Goal: Task Accomplishment & Management: Complete application form

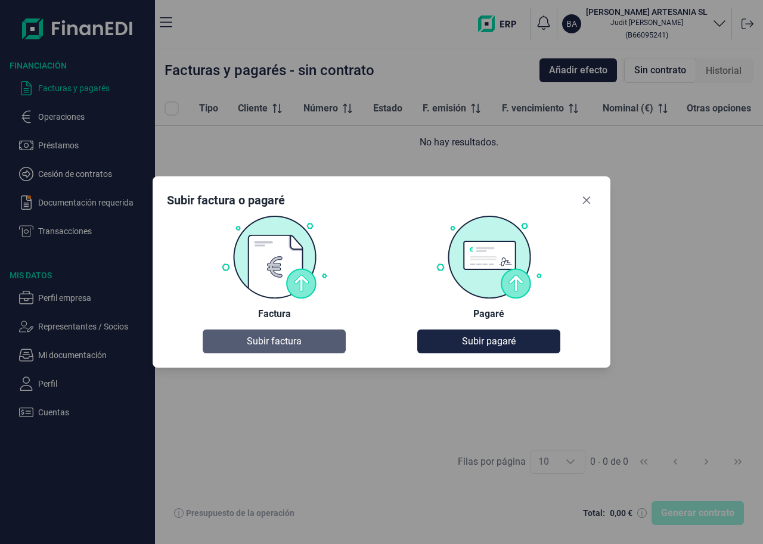
click at [305, 340] on button "Subir factura" at bounding box center [274, 342] width 143 height 24
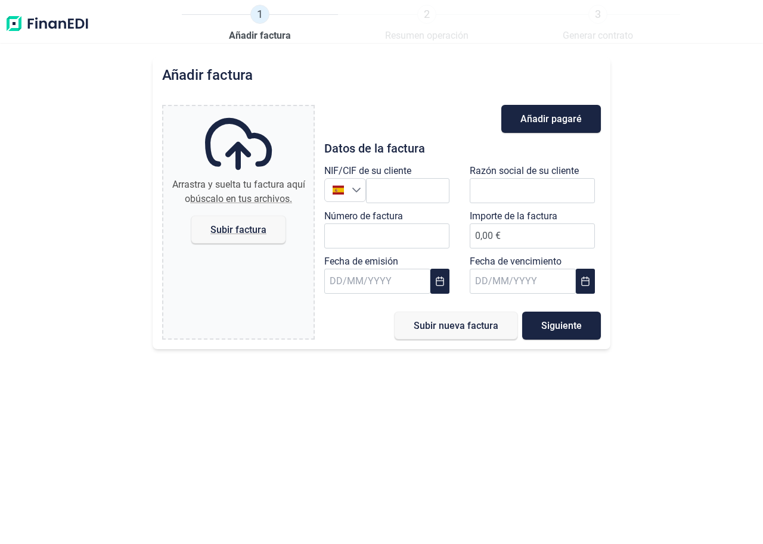
type input "0,00 €"
click at [414, 196] on input "text" at bounding box center [407, 190] width 83 height 25
paste input "B65806739"
click at [454, 221] on li "BARCINO DECORACION SL" at bounding box center [432, 220] width 132 height 24
type input "B65806739"
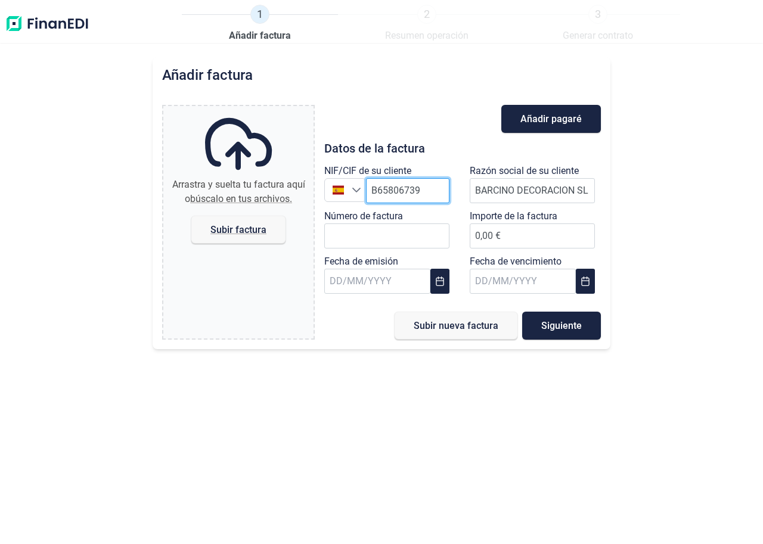
type input "BARCINO DECORACION SL"
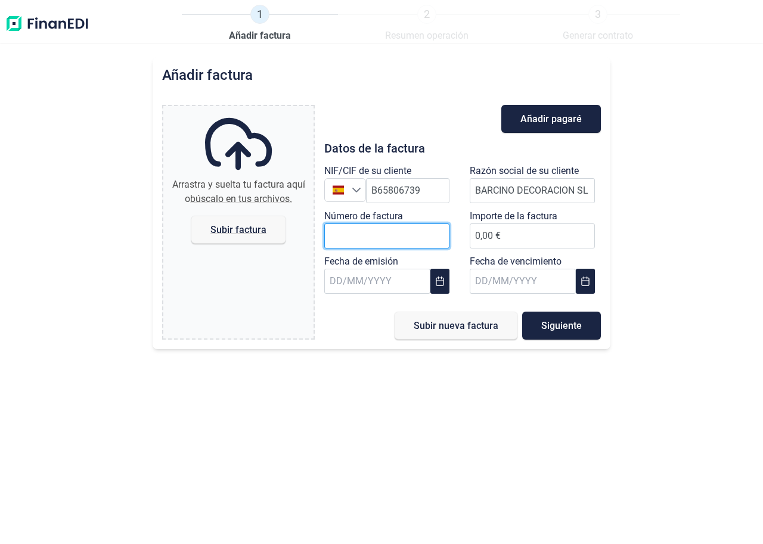
click at [396, 244] on input "Número de factura" at bounding box center [386, 236] width 125 height 25
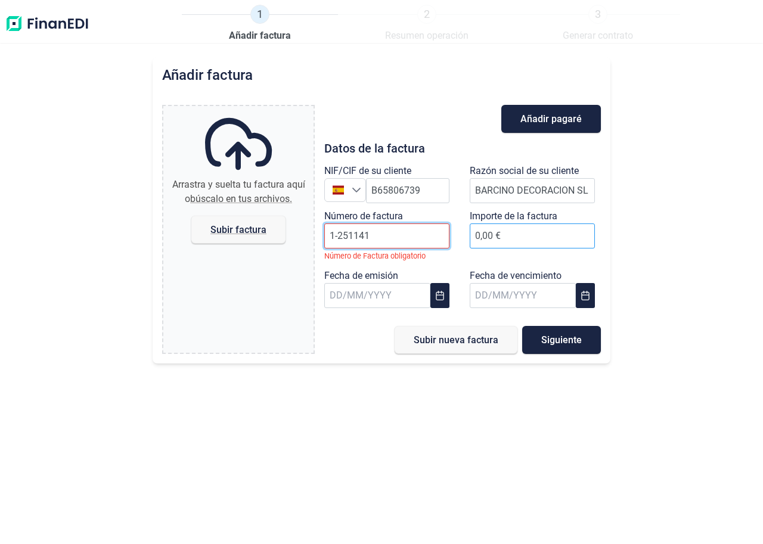
type input "1-251141"
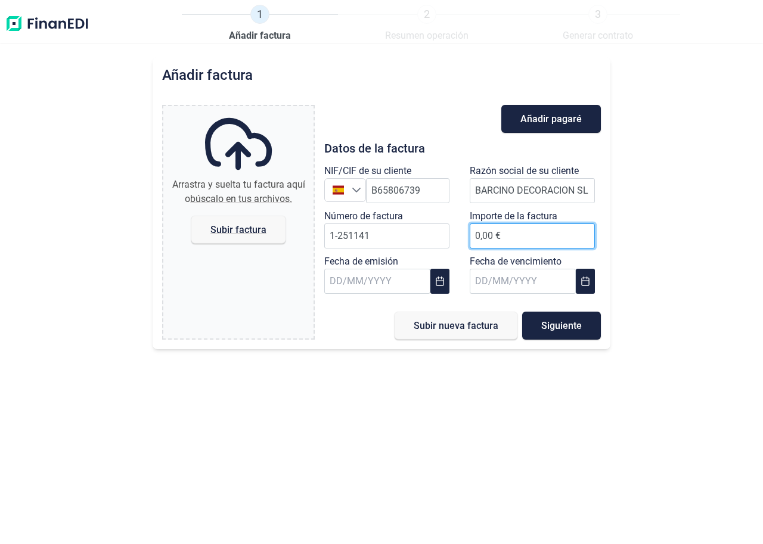
click at [512, 231] on input "0,00 €" at bounding box center [532, 236] width 125 height 25
click at [536, 236] on input "0,00 €" at bounding box center [532, 236] width 125 height 25
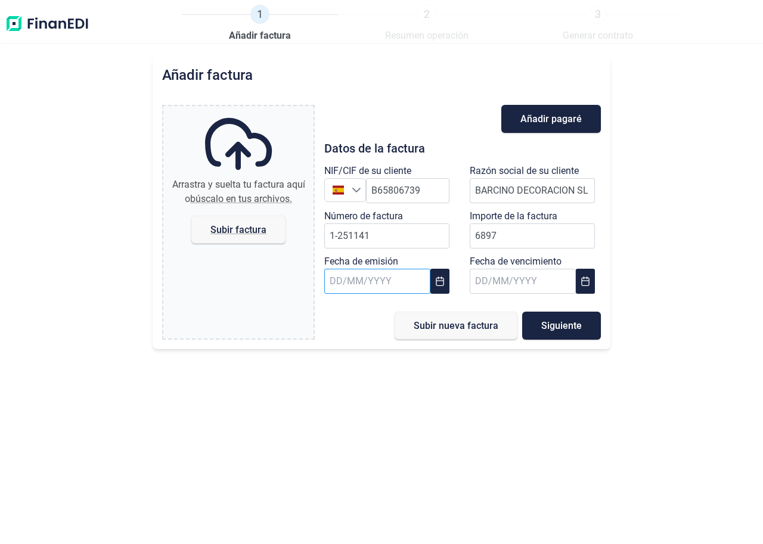
click at [380, 278] on input "text" at bounding box center [377, 281] width 106 height 25
type input "6.897,00 €"
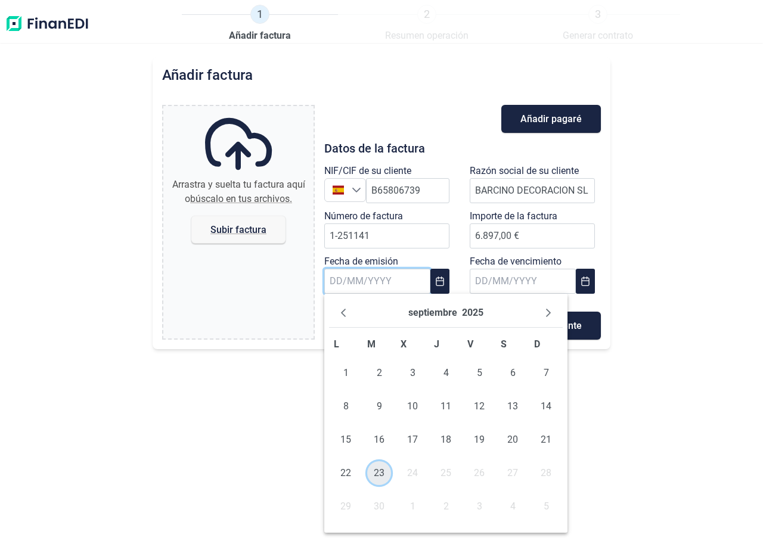
click at [377, 478] on span "23" at bounding box center [379, 474] width 24 height 24
type input "[DATE]"
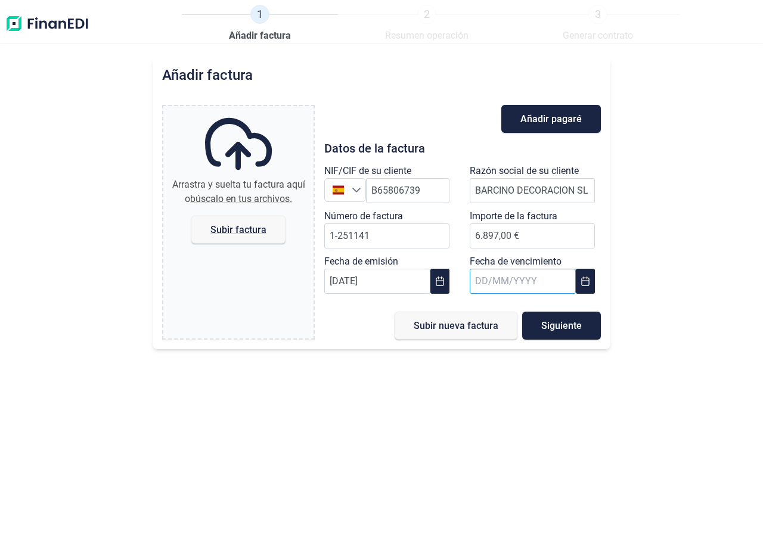
click at [498, 288] on input "text" at bounding box center [523, 281] width 106 height 25
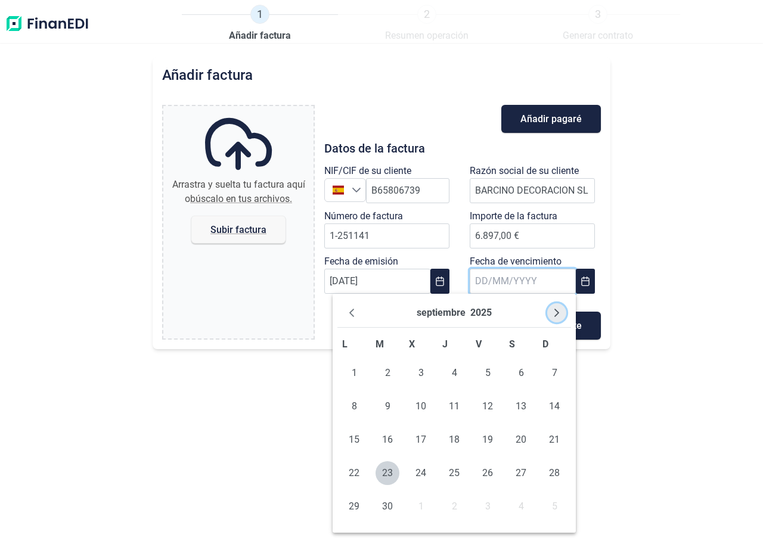
click at [556, 310] on icon "Next Month" at bounding box center [557, 313] width 5 height 8
click at [561, 475] on span "23" at bounding box center [555, 474] width 24 height 24
type input "[DATE]"
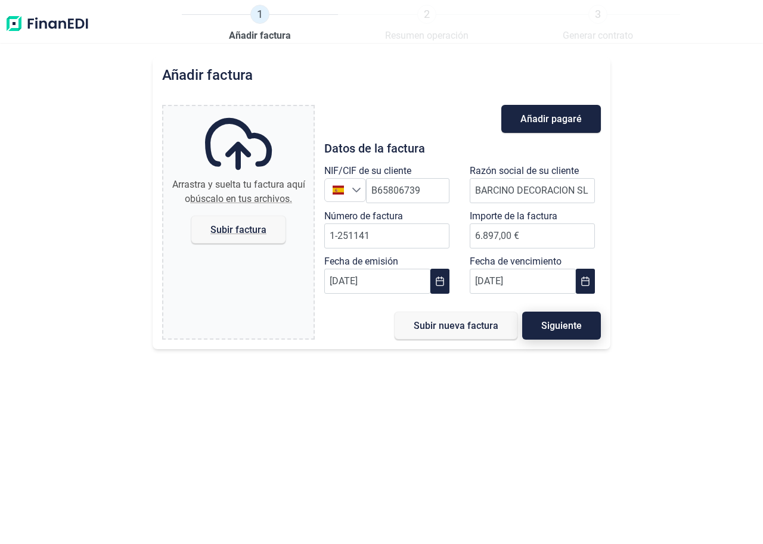
click at [555, 332] on button "Siguiente" at bounding box center [561, 326] width 79 height 28
click at [250, 228] on span "Subir factura" at bounding box center [238, 229] width 56 height 9
click at [250, 110] on input "Arrastra y suelta tu factura aquí o búscalo en tus archivos. Subir factura" at bounding box center [238, 108] width 150 height 4
type input "C:\fakepath\Factura-1-251141.pdf"
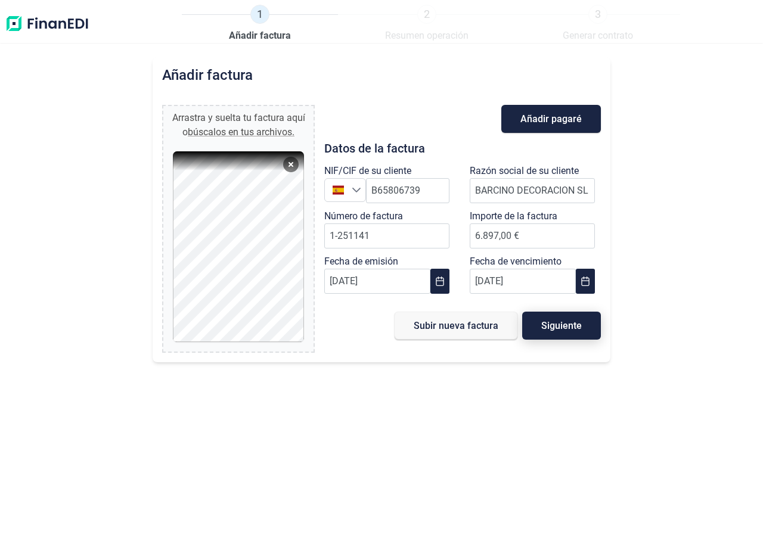
click at [562, 329] on span "Siguiente" at bounding box center [561, 325] width 41 height 9
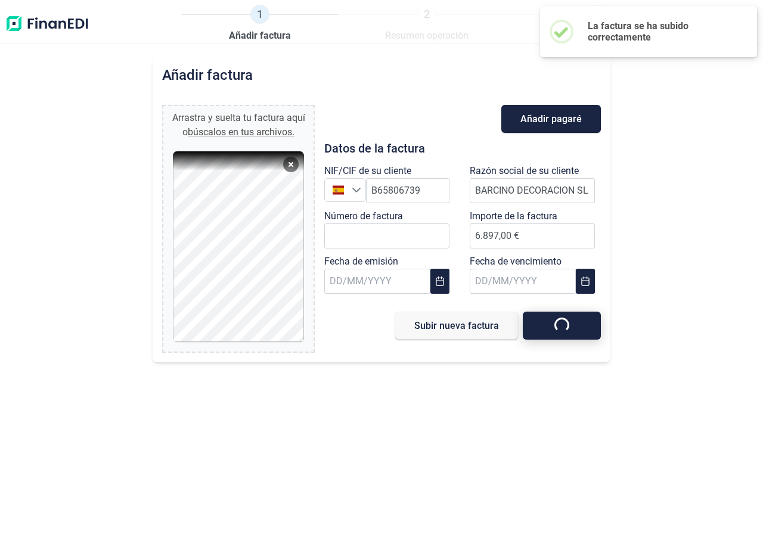
type input "0,00 €"
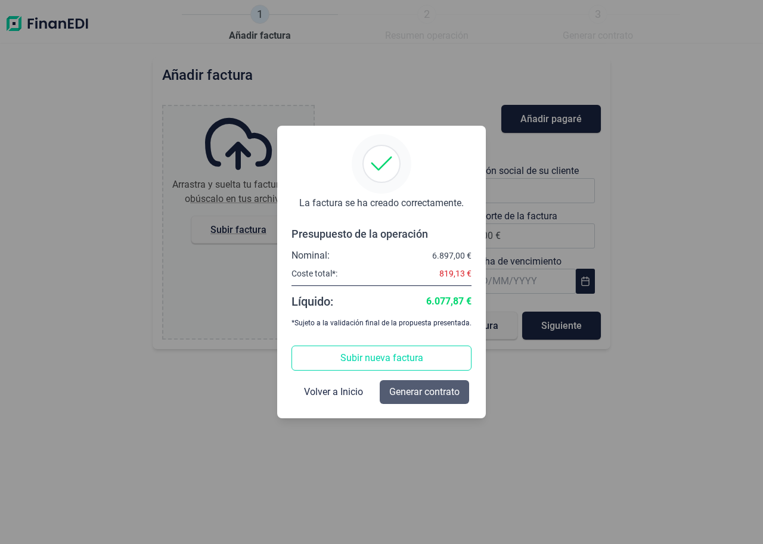
click at [414, 390] on span "Generar contrato" at bounding box center [424, 392] width 70 height 14
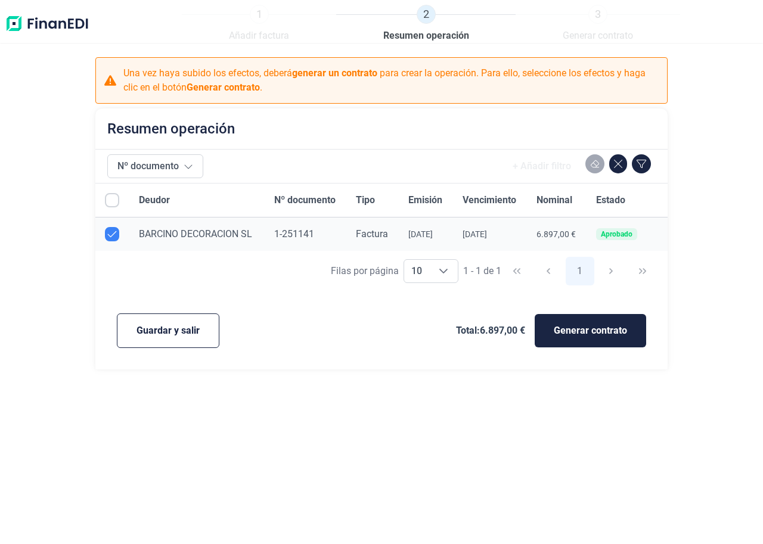
checkbox input "true"
click at [608, 334] on span "Generar contrato" at bounding box center [590, 331] width 73 height 14
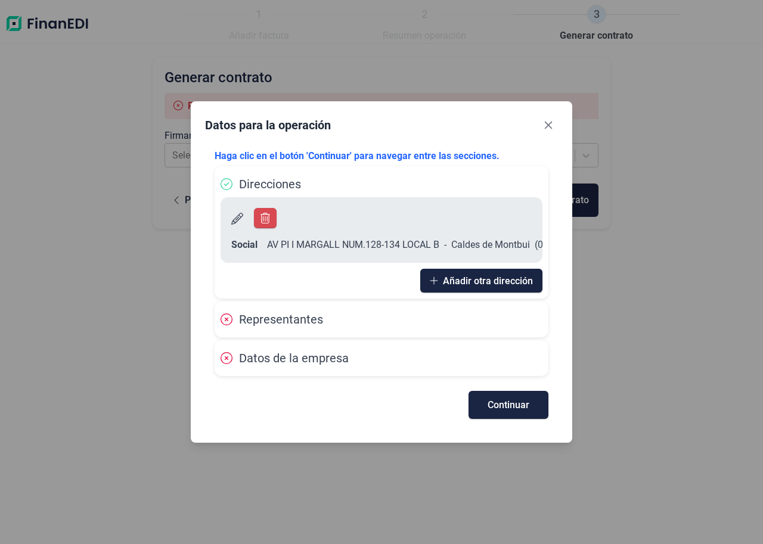
click at [336, 323] on div "Representantes" at bounding box center [382, 320] width 322 height 18
click at [295, 322] on span "Representantes" at bounding box center [281, 319] width 84 height 14
click at [492, 407] on span "Continuar" at bounding box center [509, 405] width 42 height 9
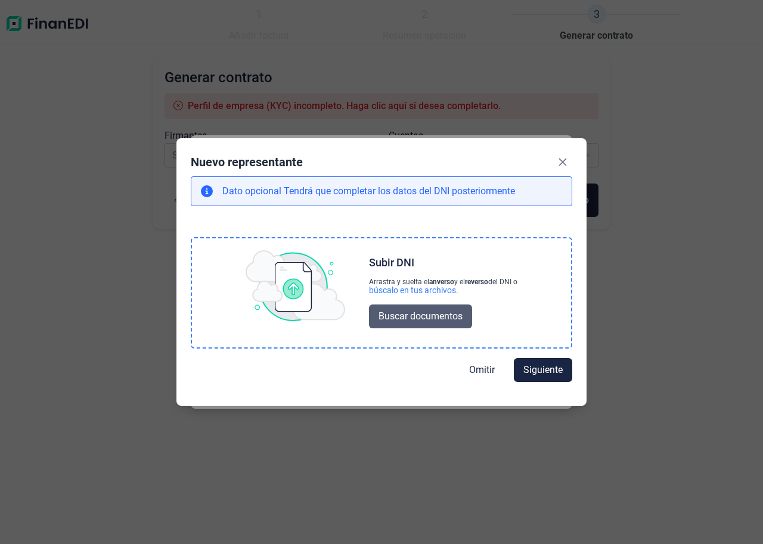
click at [435, 319] on span "Buscar documentos" at bounding box center [421, 316] width 84 height 14
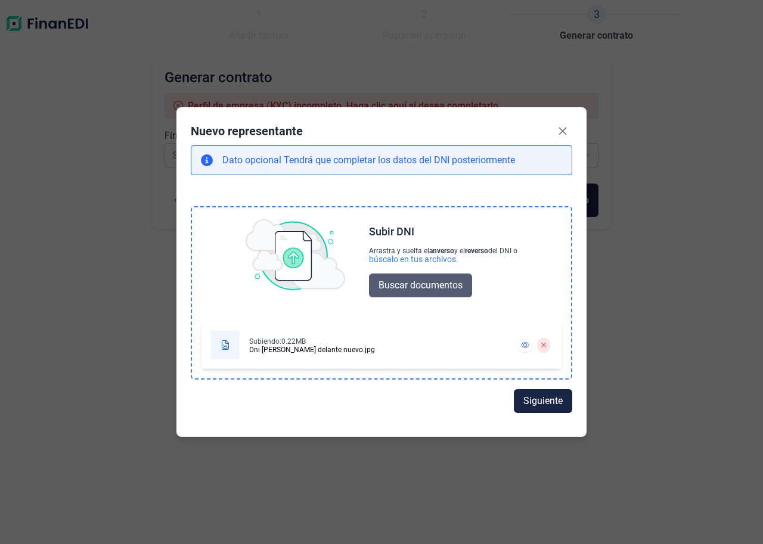
click at [422, 287] on span "Buscar documentos" at bounding box center [421, 285] width 84 height 14
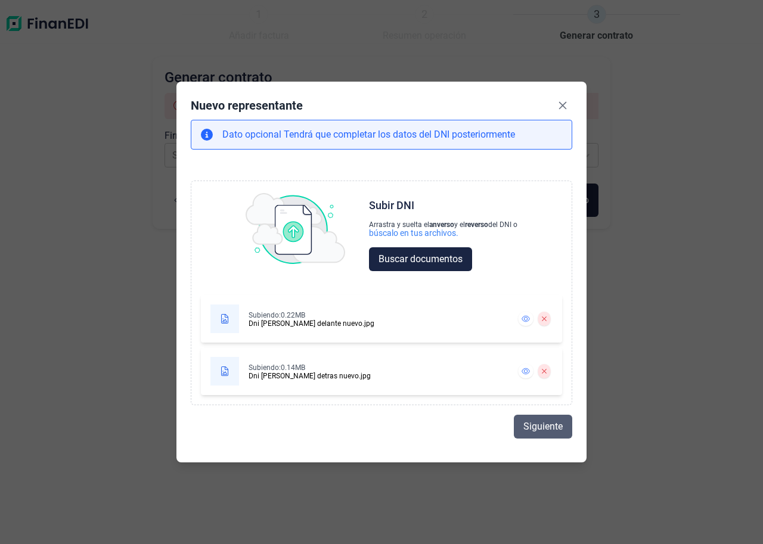
click at [546, 427] on span "Siguiente" at bounding box center [543, 427] width 39 height 14
select select "ES"
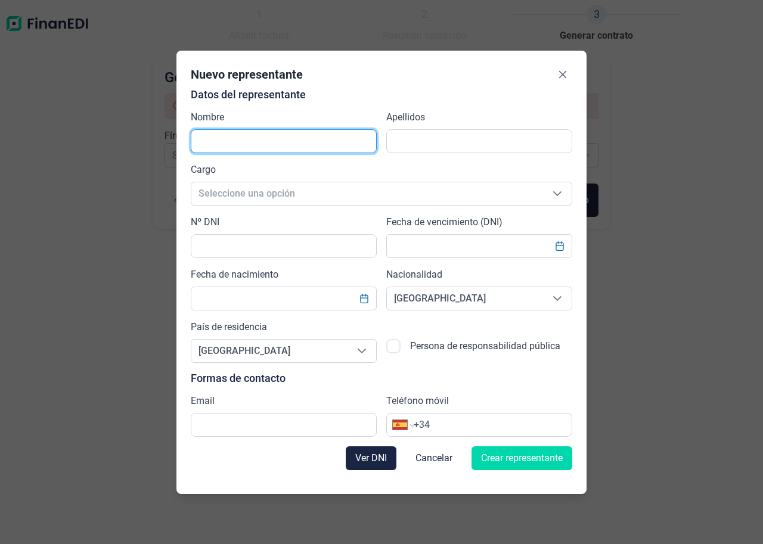
click at [255, 135] on input "text" at bounding box center [284, 141] width 186 height 24
type input "Judit"
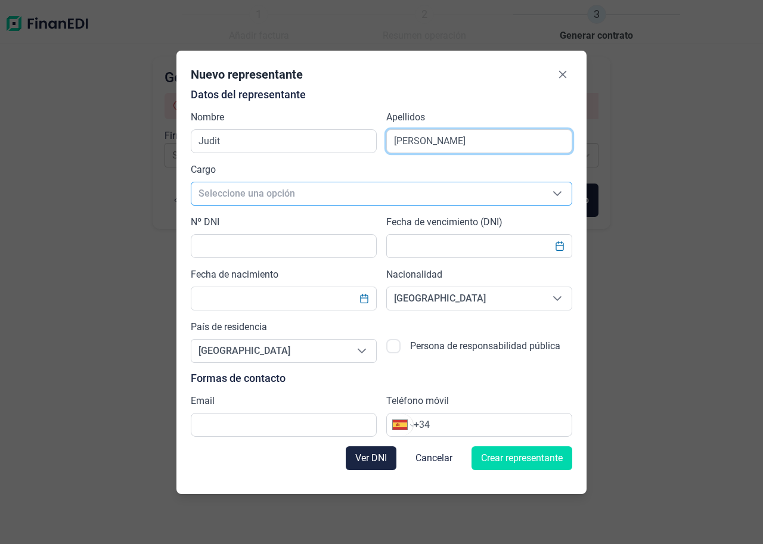
type input "[PERSON_NAME]"
click at [222, 197] on span "Seleccione una opción" at bounding box center [367, 193] width 352 height 23
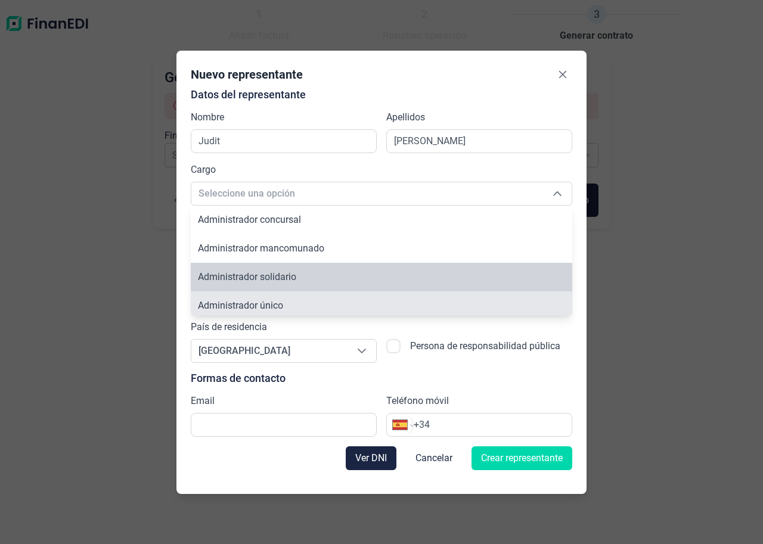
scroll to position [4, 0]
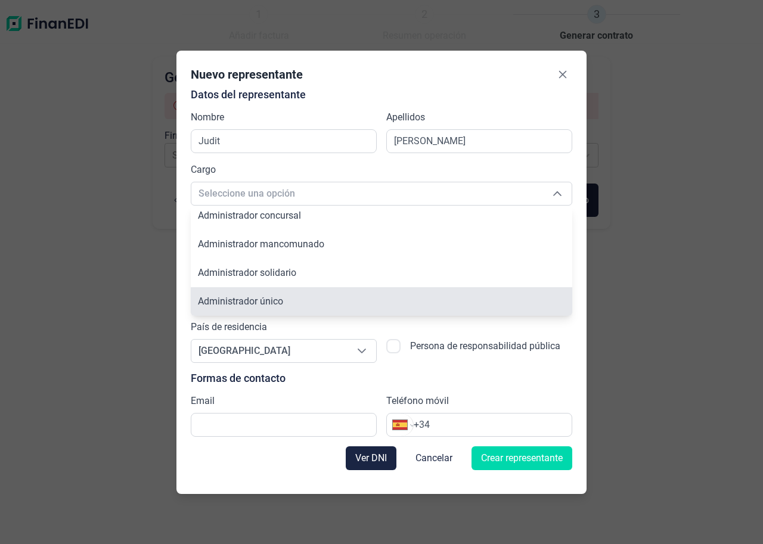
click at [271, 298] on span "Administrador único" at bounding box center [240, 301] width 85 height 11
type input "Administrador único"
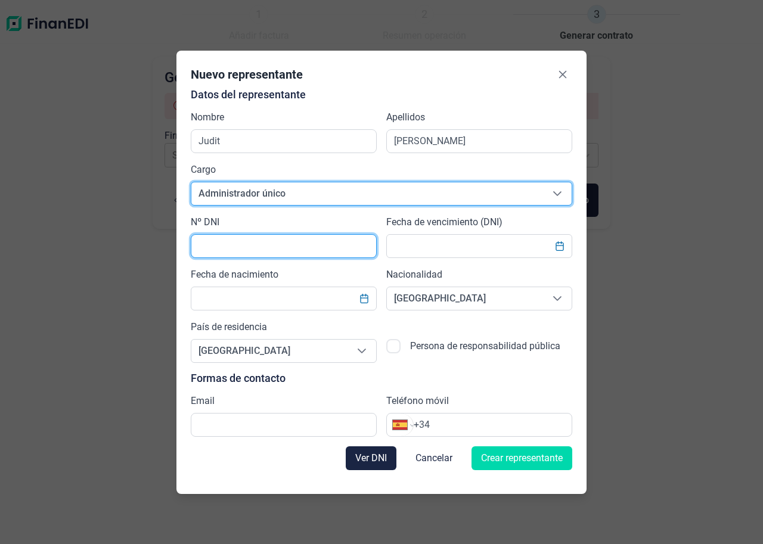
click at [257, 243] on input "text" at bounding box center [284, 246] width 186 height 24
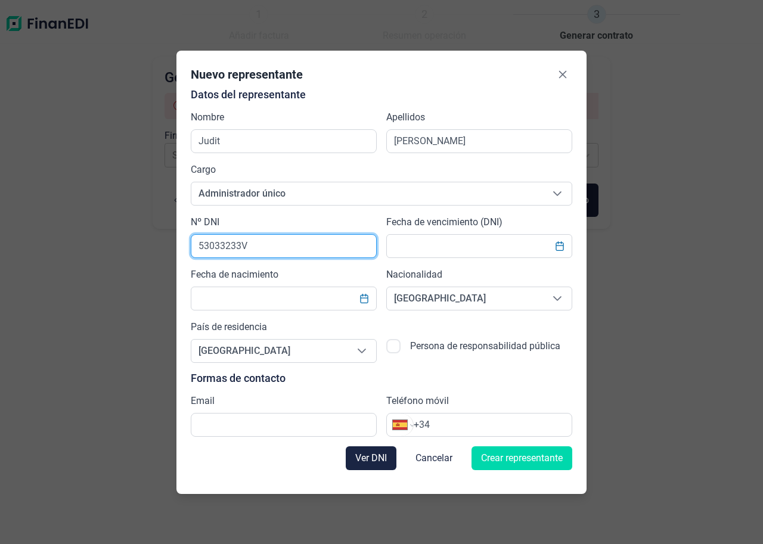
type input "53033233V"
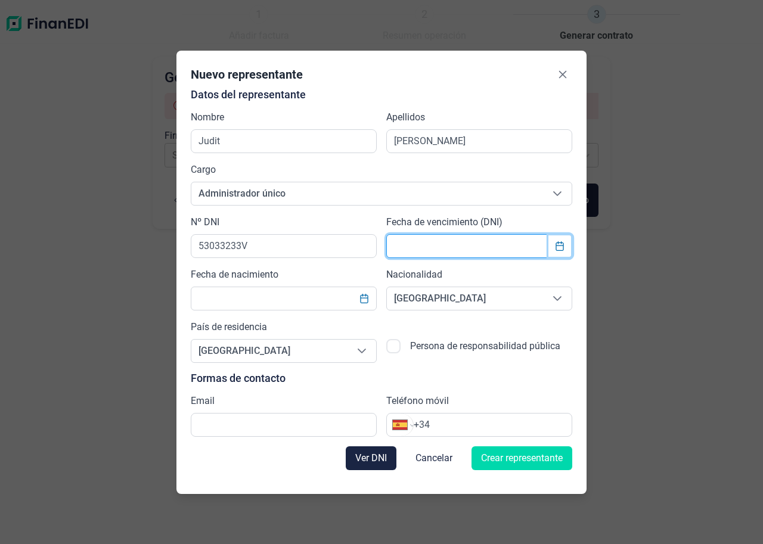
click at [561, 241] on icon "Choose Date" at bounding box center [560, 246] width 10 height 10
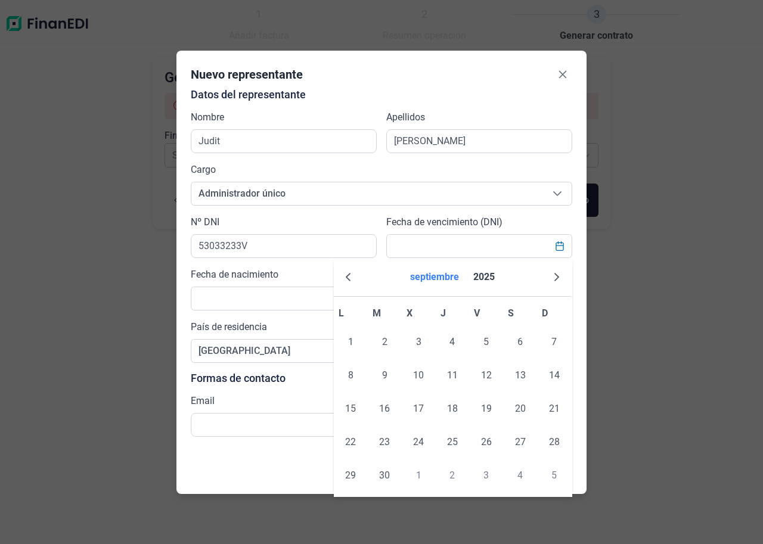
click at [431, 278] on button "septiembre" at bounding box center [434, 277] width 58 height 29
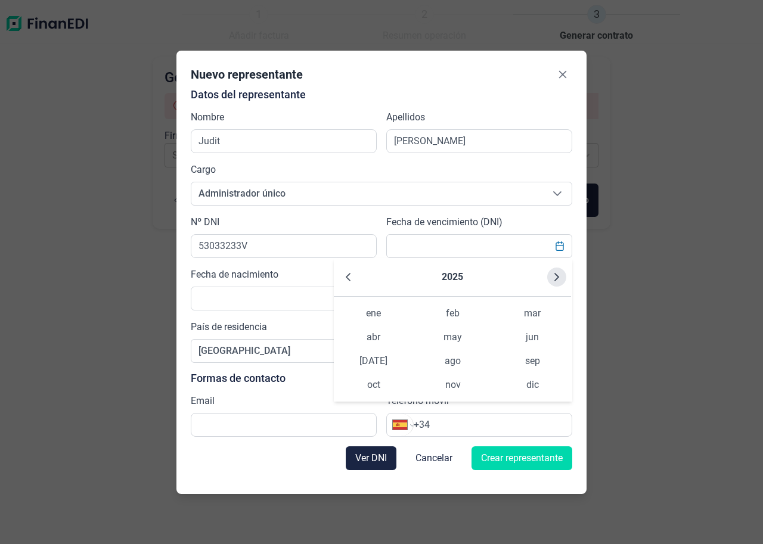
click at [553, 278] on icon "Next Year" at bounding box center [557, 278] width 10 height 10
click at [370, 358] on span "[DATE]" at bounding box center [373, 361] width 79 height 24
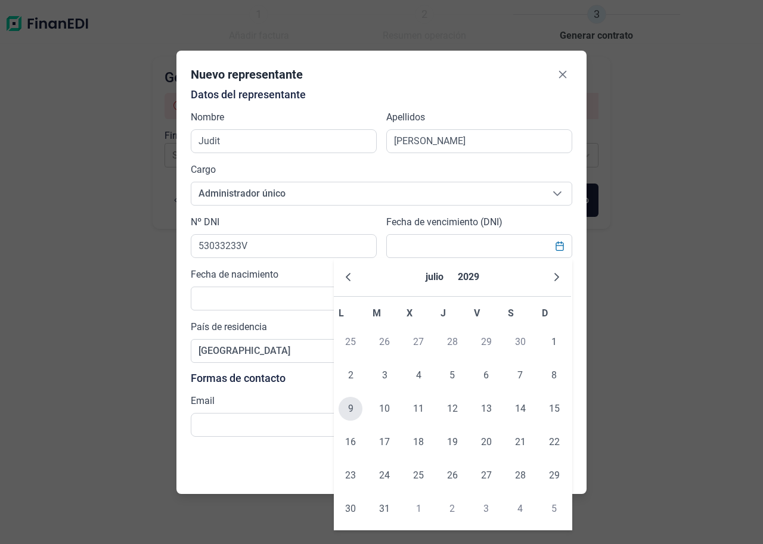
click at [346, 408] on span "9" at bounding box center [351, 409] width 24 height 24
type input "[DATE]"
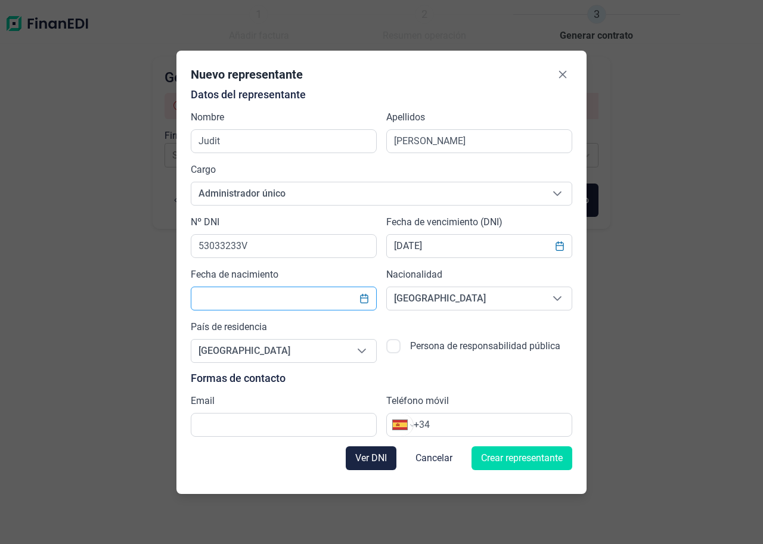
click at [241, 305] on input "text" at bounding box center [284, 299] width 186 height 24
click at [366, 299] on icon "Choose Date" at bounding box center [365, 299] width 10 height 10
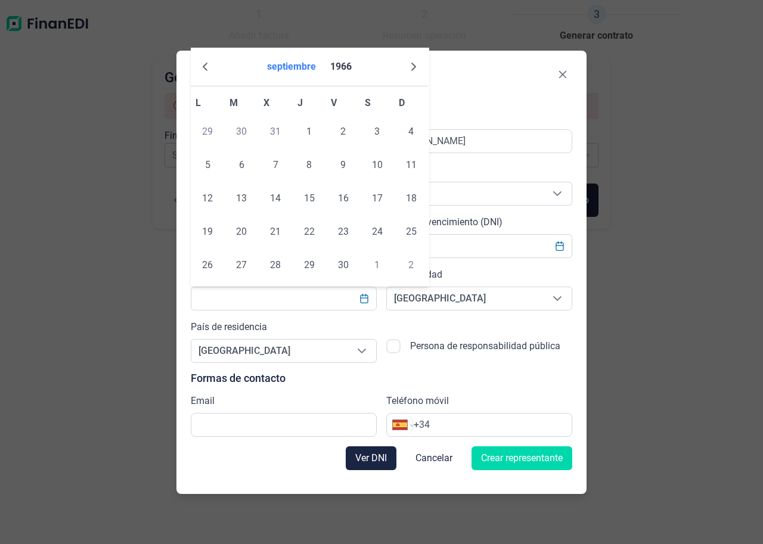
click at [320, 66] on button "septiembre" at bounding box center [291, 66] width 58 height 29
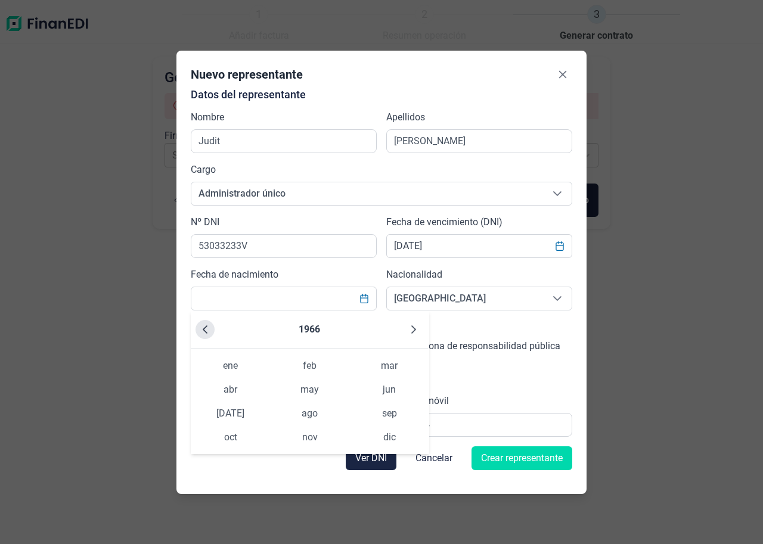
click at [203, 332] on icon "Previous Year" at bounding box center [205, 330] width 10 height 10
click at [412, 327] on icon "Next Year" at bounding box center [414, 330] width 10 height 10
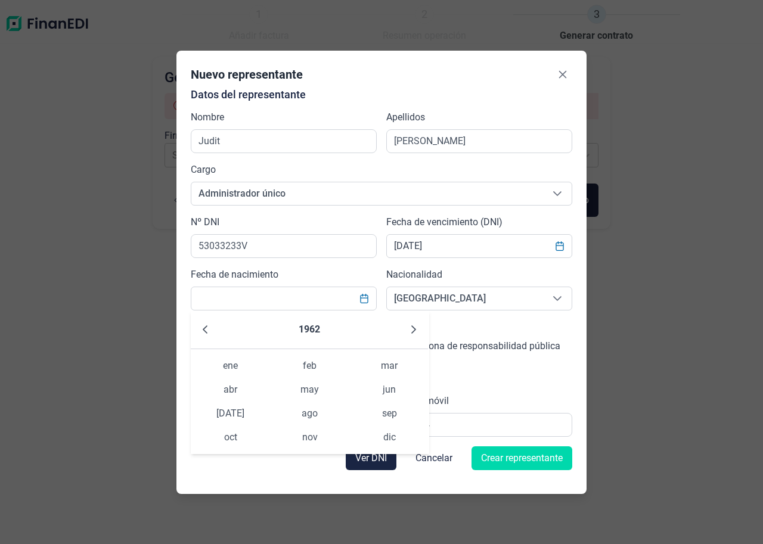
click at [412, 327] on icon "Next Year" at bounding box center [414, 330] width 10 height 10
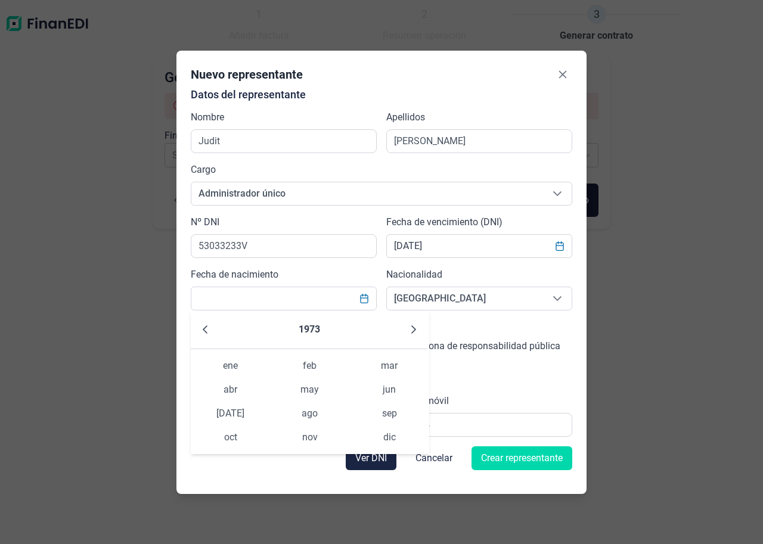
click at [412, 327] on icon "Next Year" at bounding box center [414, 330] width 10 height 10
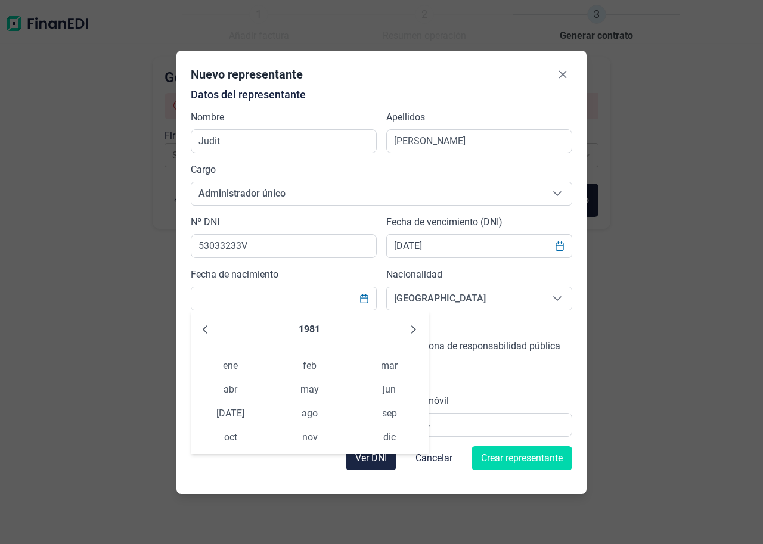
click at [412, 327] on icon "Next Year" at bounding box center [414, 330] width 10 height 10
click at [206, 332] on icon "Previous Year" at bounding box center [205, 330] width 5 height 8
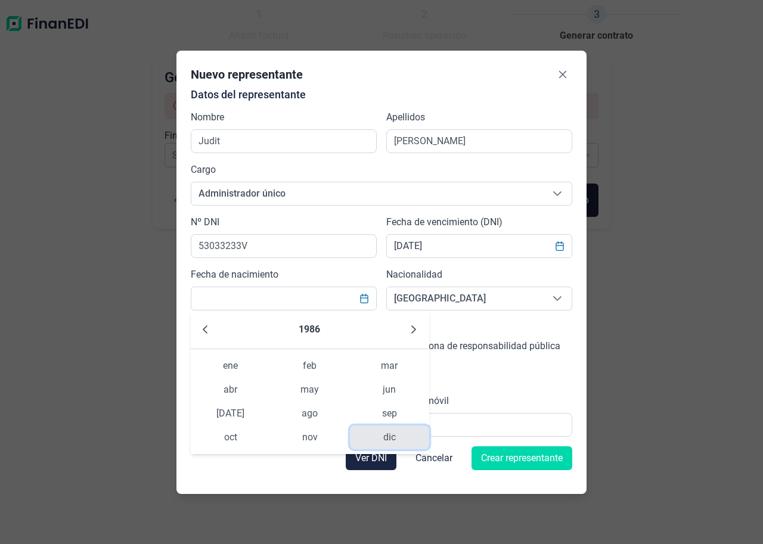
click at [392, 439] on span "dic" at bounding box center [389, 438] width 79 height 24
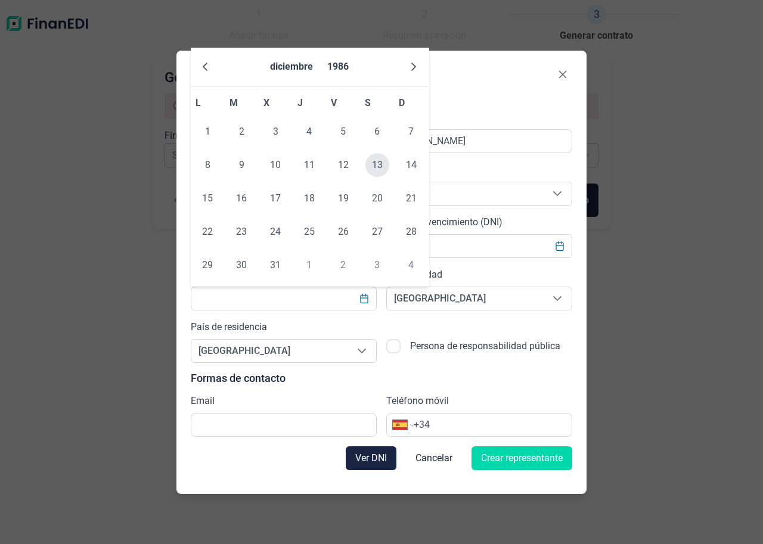
click at [373, 166] on span "13" at bounding box center [378, 165] width 24 height 24
type input "[DATE]"
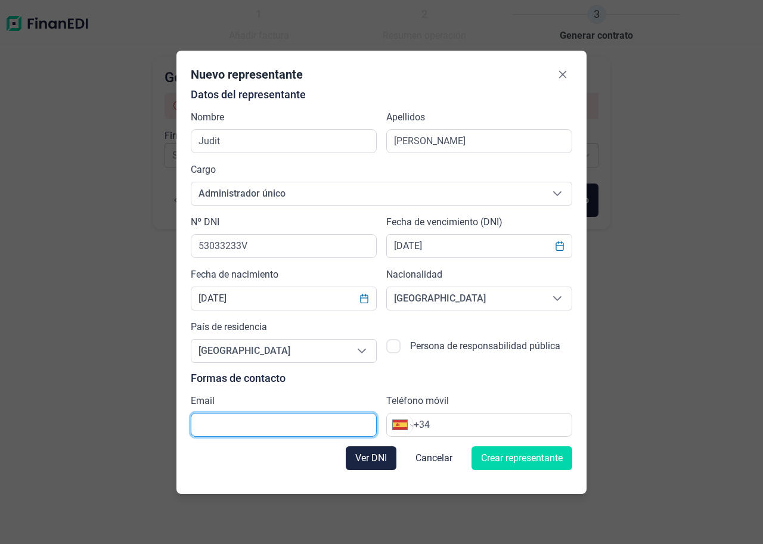
click at [248, 424] on input "text" at bounding box center [284, 425] width 186 height 24
type input "[PERSON_NAME][EMAIL_ADDRESS][PERSON_NAME][DOMAIN_NAME]"
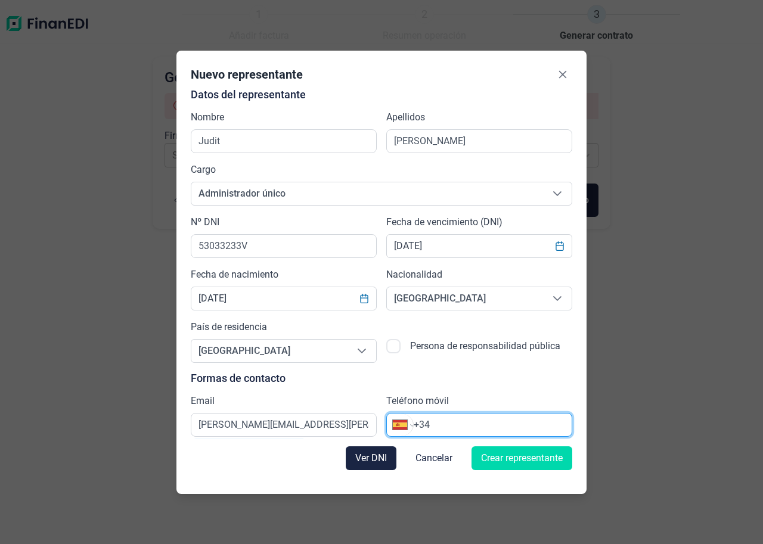
click at [485, 421] on input "+34" at bounding box center [493, 425] width 158 height 14
type input "[PHONE_NUMBER]"
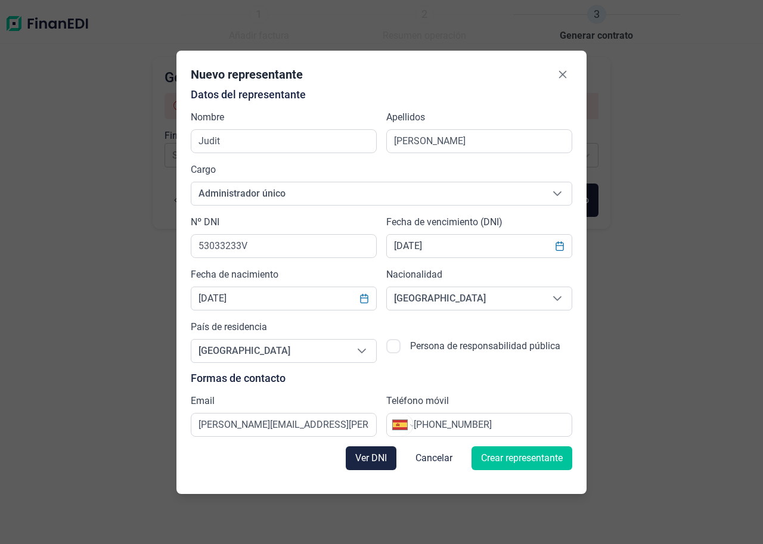
click at [494, 453] on span "Crear representante" at bounding box center [522, 458] width 82 height 14
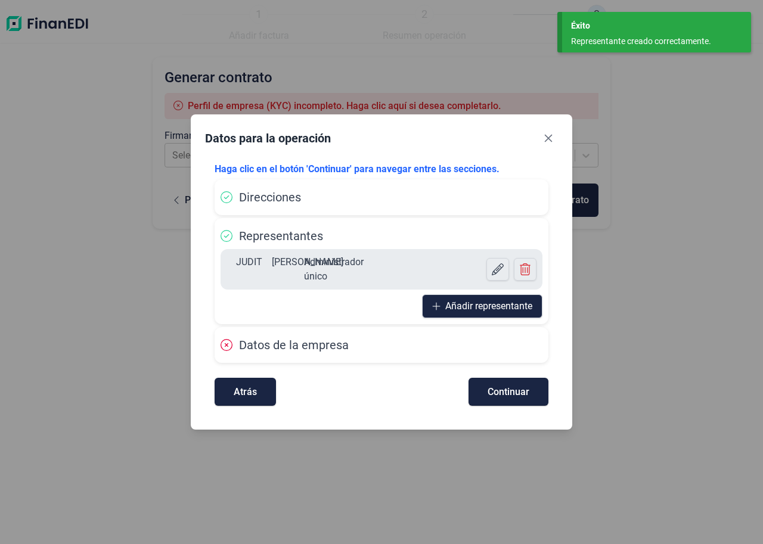
click at [226, 348] on icon at bounding box center [227, 345] width 12 height 12
click at [290, 352] on div "Datos de la empresa" at bounding box center [382, 345] width 322 height 18
click at [490, 385] on button "Continuar" at bounding box center [509, 392] width 80 height 28
select select "ES"
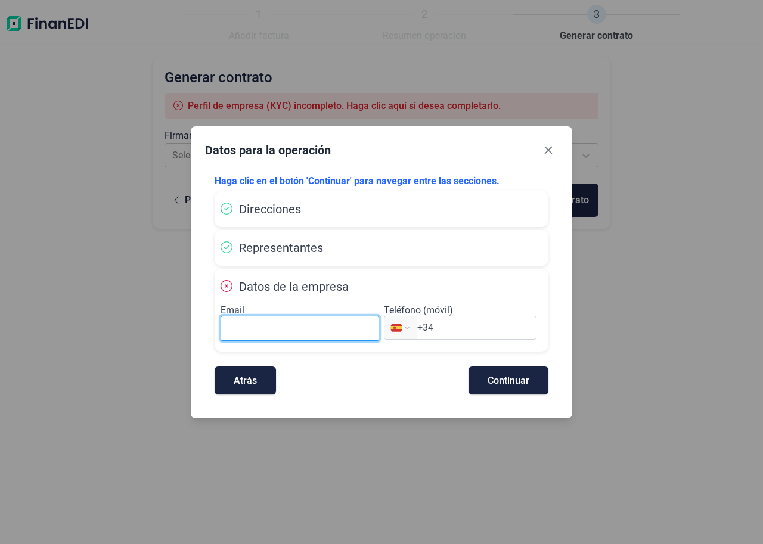
click at [311, 326] on input at bounding box center [300, 328] width 159 height 25
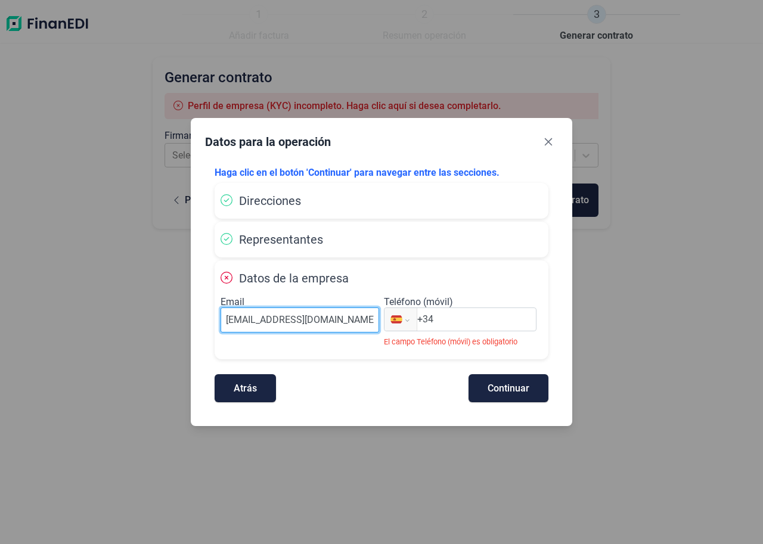
type input "[EMAIL_ADDRESS][DOMAIN_NAME]"
click at [453, 320] on input "+34" at bounding box center [476, 319] width 119 height 14
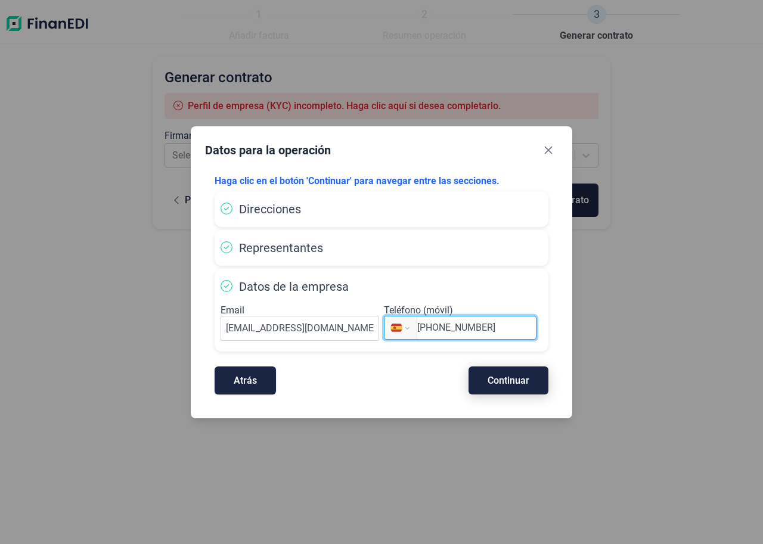
type input "[PHONE_NUMBER]"
click at [494, 384] on span "Continuar" at bounding box center [509, 380] width 42 height 9
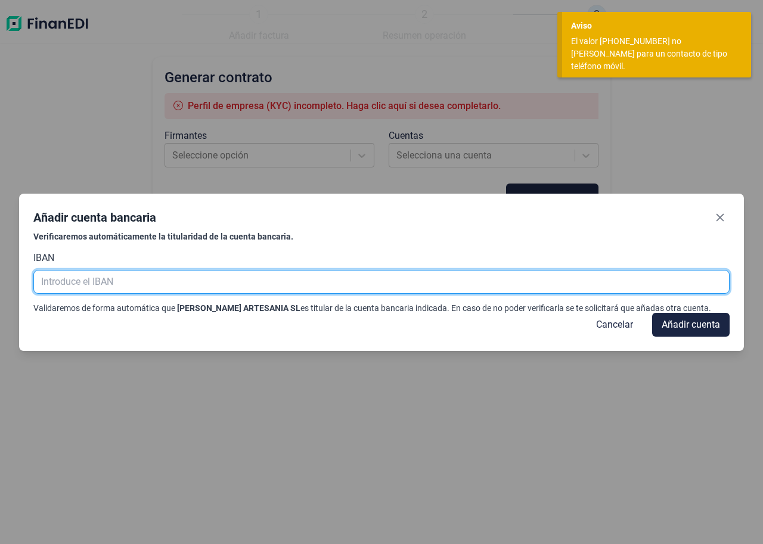
click at [57, 286] on input "text" at bounding box center [381, 282] width 696 height 24
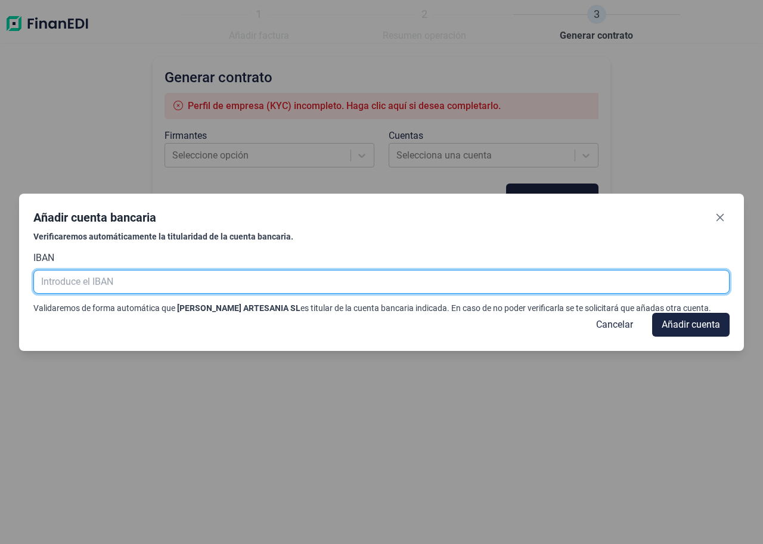
type input "e"
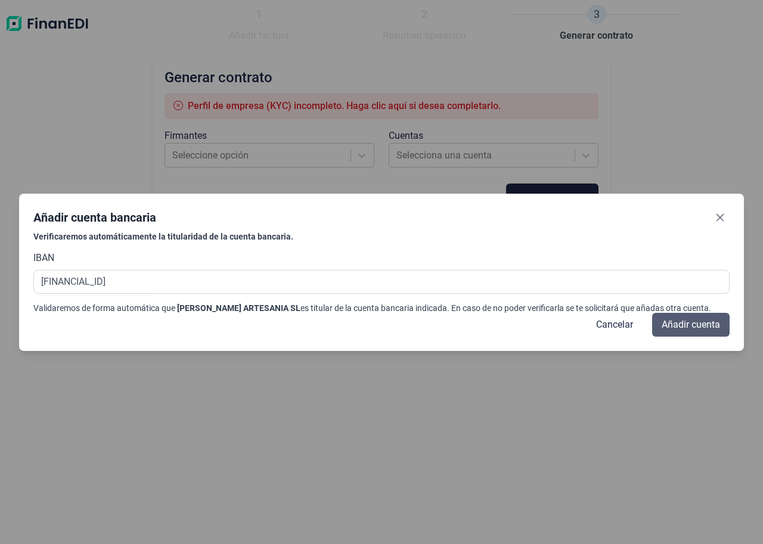
type input "[FINANCIAL_ID]"
click at [695, 324] on span "Añadir cuenta" at bounding box center [691, 325] width 58 height 14
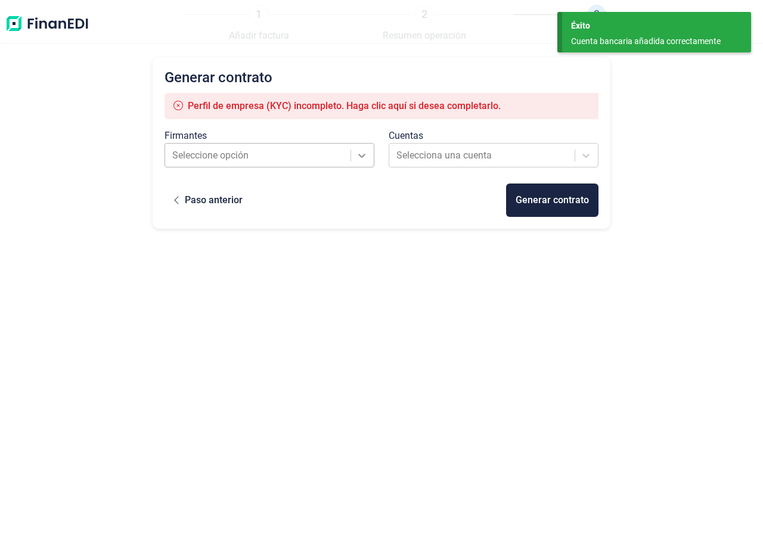
click at [360, 153] on icon at bounding box center [362, 156] width 12 height 12
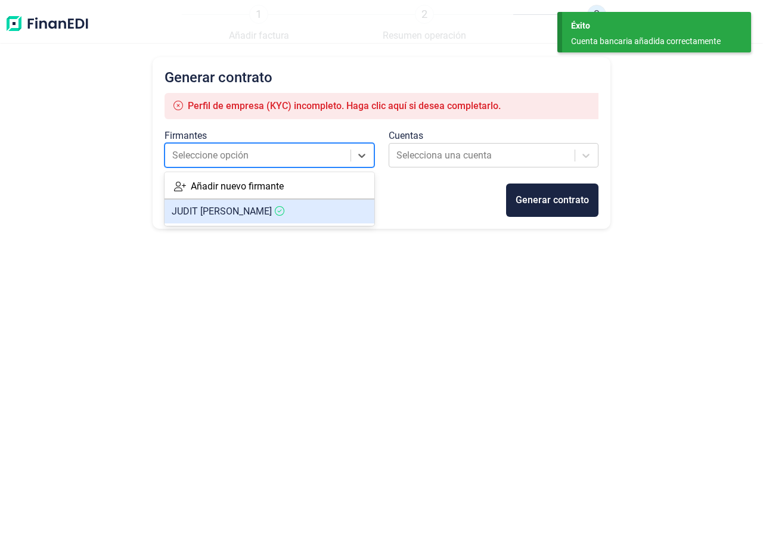
click at [193, 211] on span "[PERSON_NAME]" at bounding box center [222, 211] width 100 height 11
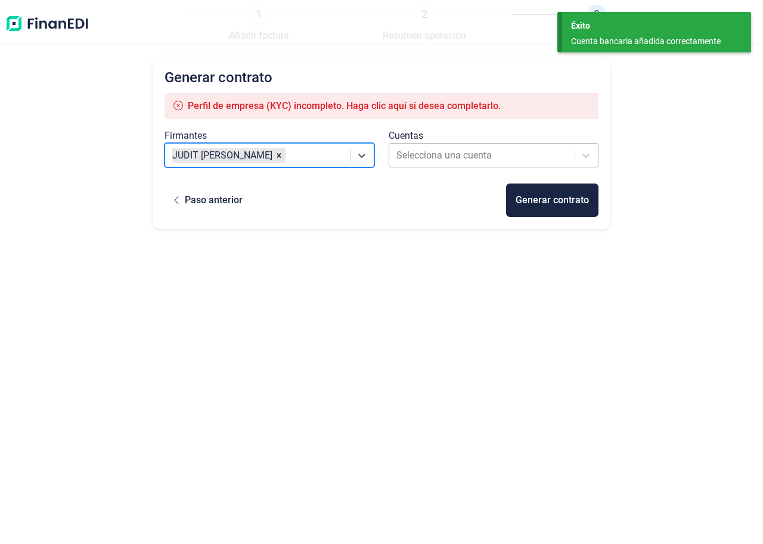
click at [417, 151] on div at bounding box center [483, 155] width 173 height 17
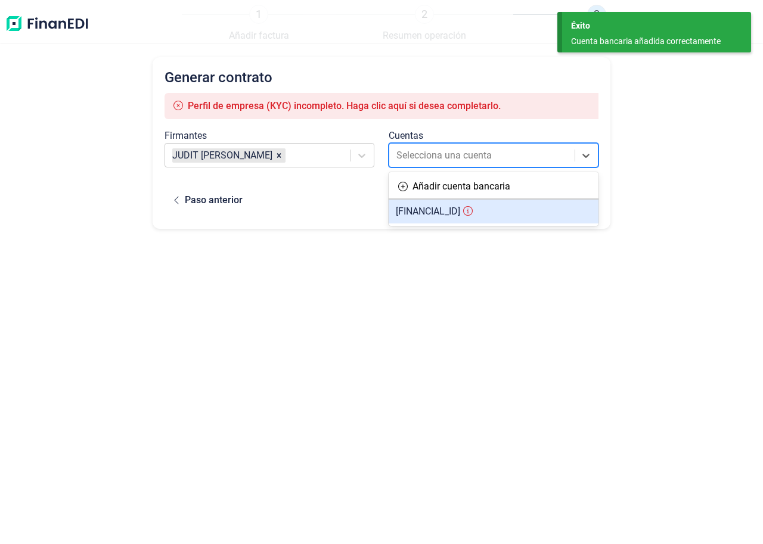
click at [437, 209] on span "[FINANCIAL_ID]" at bounding box center [428, 211] width 64 height 11
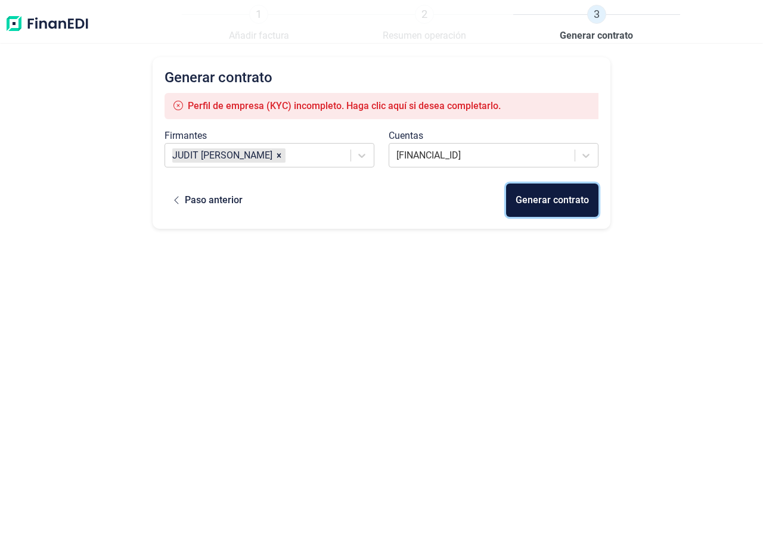
click at [547, 195] on div "Generar contrato" at bounding box center [552, 200] width 73 height 14
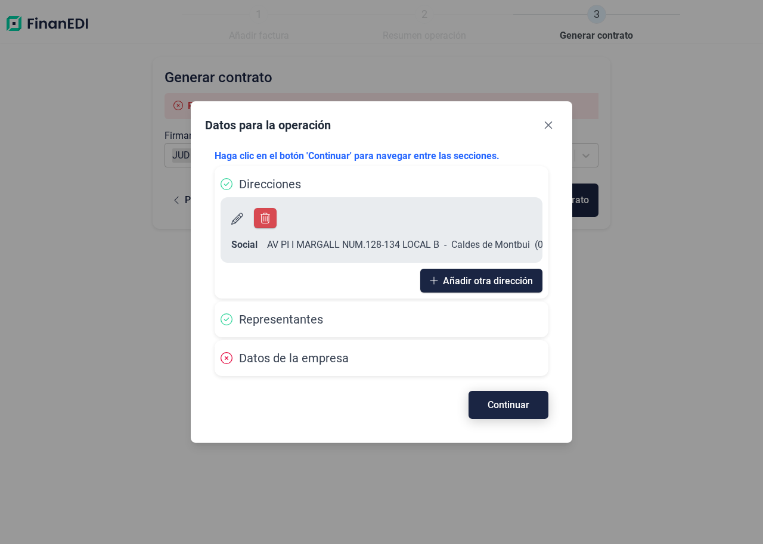
click at [510, 401] on span "Continuar" at bounding box center [509, 405] width 42 height 9
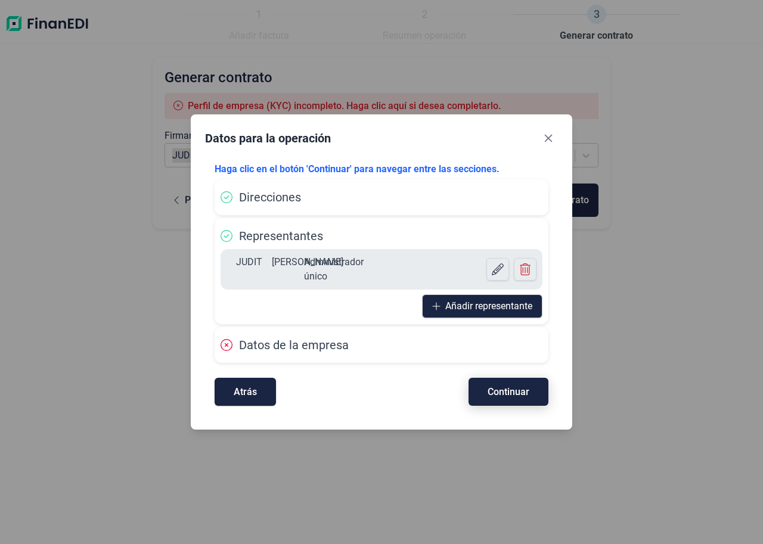
click at [497, 394] on span "Continuar" at bounding box center [509, 392] width 42 height 9
select select "ES"
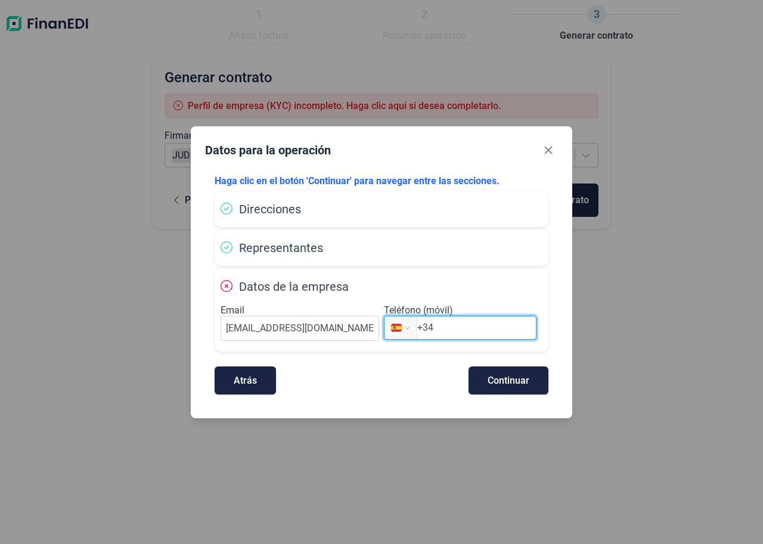
click at [446, 329] on input "+34" at bounding box center [476, 328] width 119 height 14
type input "[PHONE_NUMBER]"
click at [521, 380] on span "Continuar" at bounding box center [509, 380] width 42 height 9
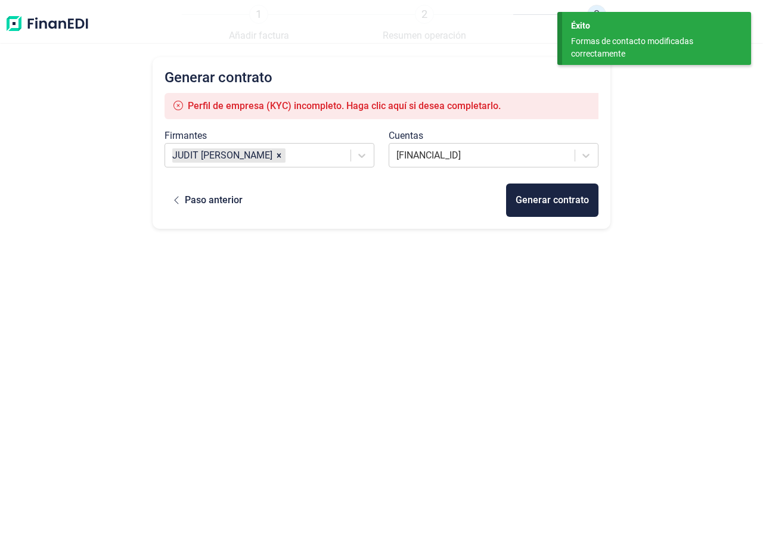
click at [268, 109] on span "Perfil de empresa (KYC) incompleto. Haga clic aquí si desea completarlo." at bounding box center [344, 105] width 313 height 11
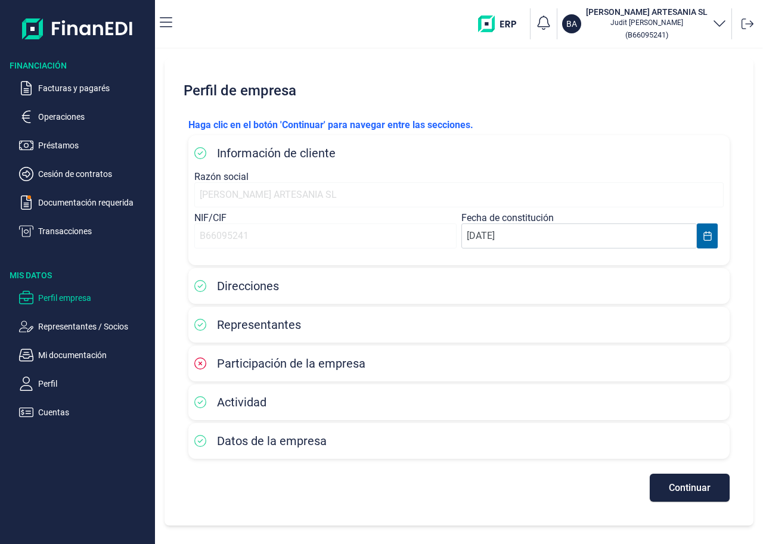
click at [196, 363] on icon at bounding box center [200, 364] width 12 height 12
click at [676, 490] on span "Continuar" at bounding box center [690, 488] width 42 height 9
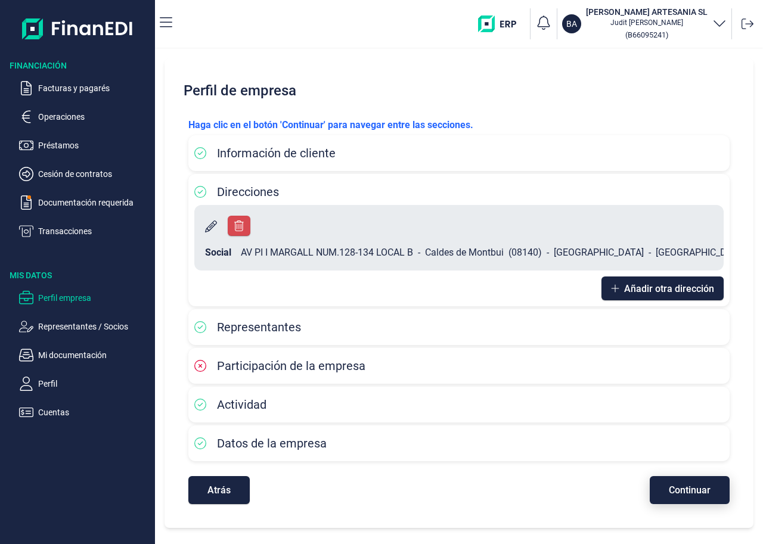
click at [686, 476] on button "Continuar" at bounding box center [690, 490] width 80 height 28
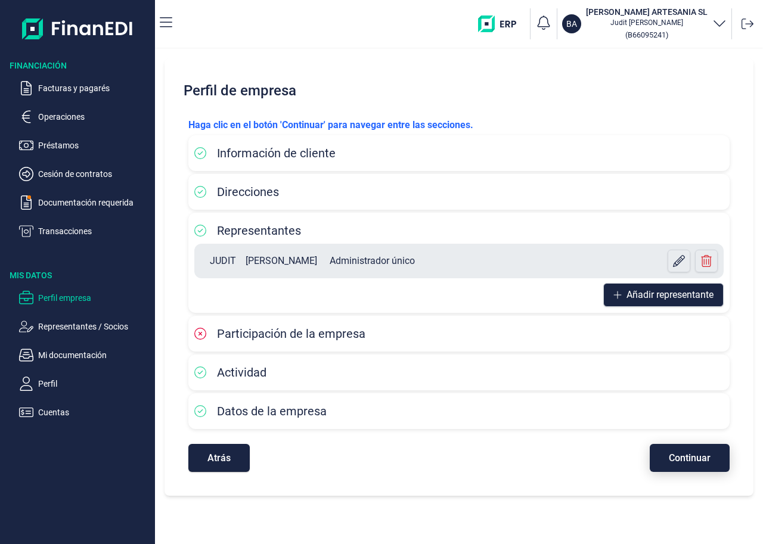
click at [686, 459] on span "Continuar" at bounding box center [690, 458] width 42 height 9
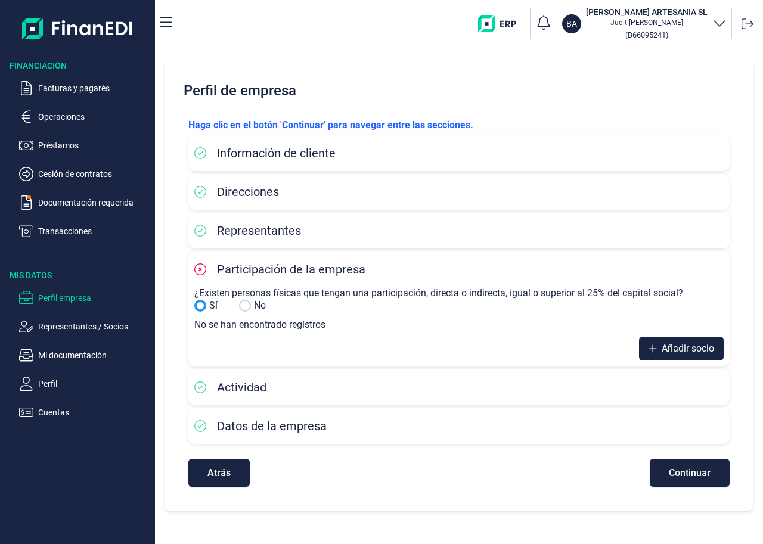
click at [249, 306] on input "Sí" at bounding box center [245, 306] width 12 height 12
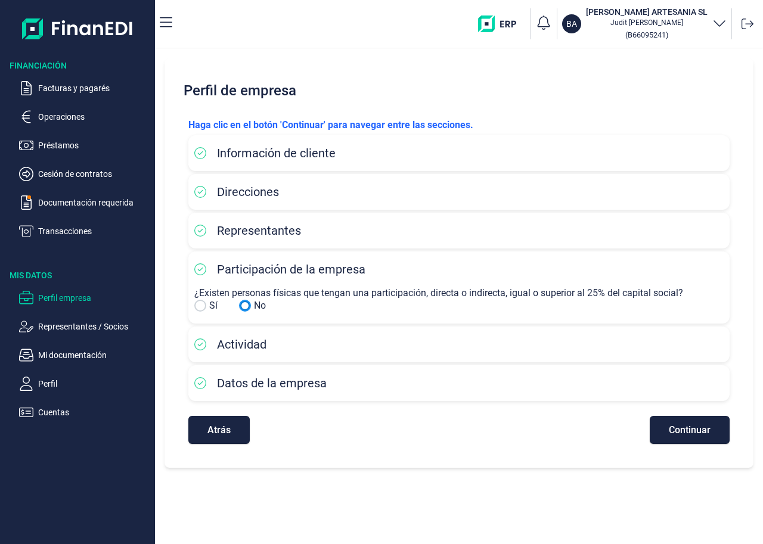
click at [243, 304] on input "Sí" at bounding box center [245, 306] width 12 height 12
click at [692, 434] on span "Continuar" at bounding box center [690, 430] width 42 height 9
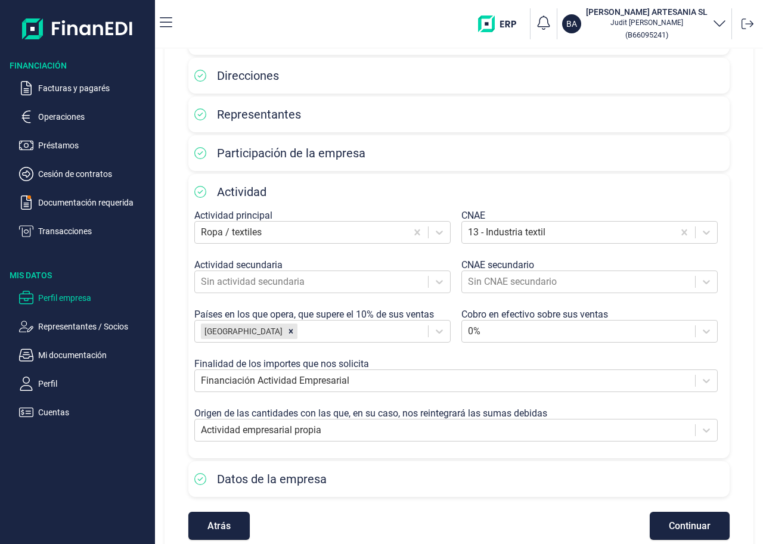
scroll to position [119, 0]
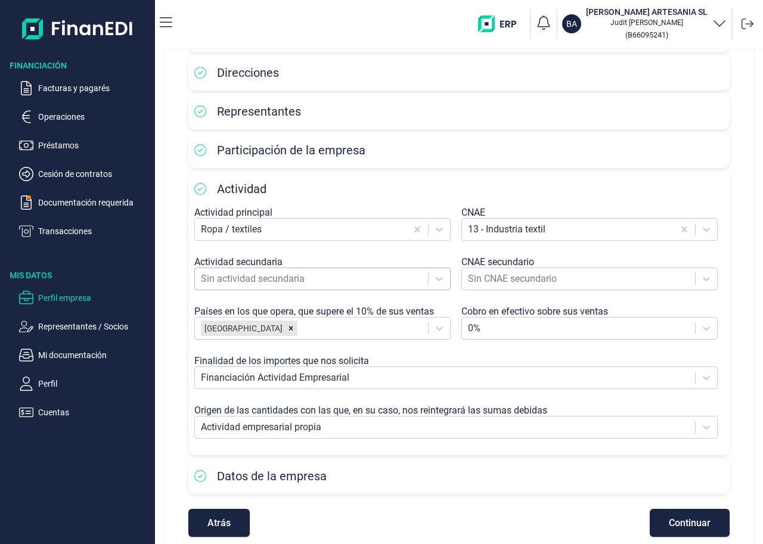
click at [329, 285] on div at bounding box center [311, 279] width 221 height 17
click at [435, 228] on icon at bounding box center [439, 230] width 12 height 12
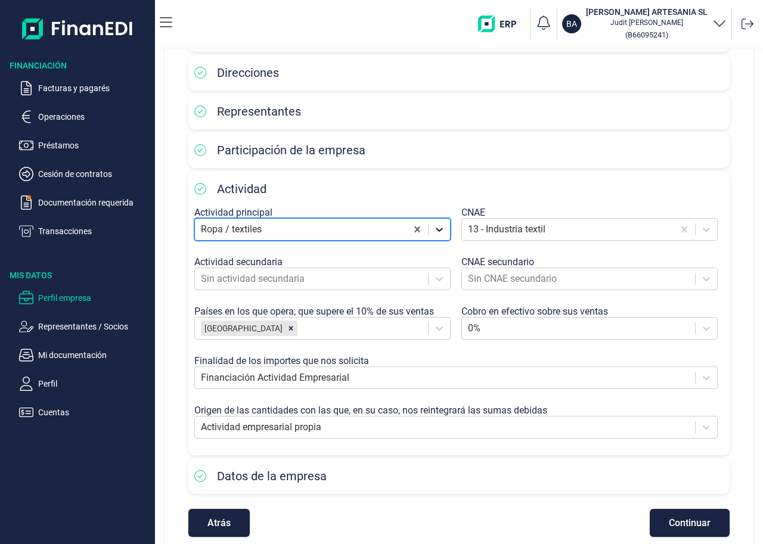
click at [435, 228] on icon at bounding box center [439, 230] width 12 height 12
click at [438, 278] on icon at bounding box center [439, 279] width 12 height 12
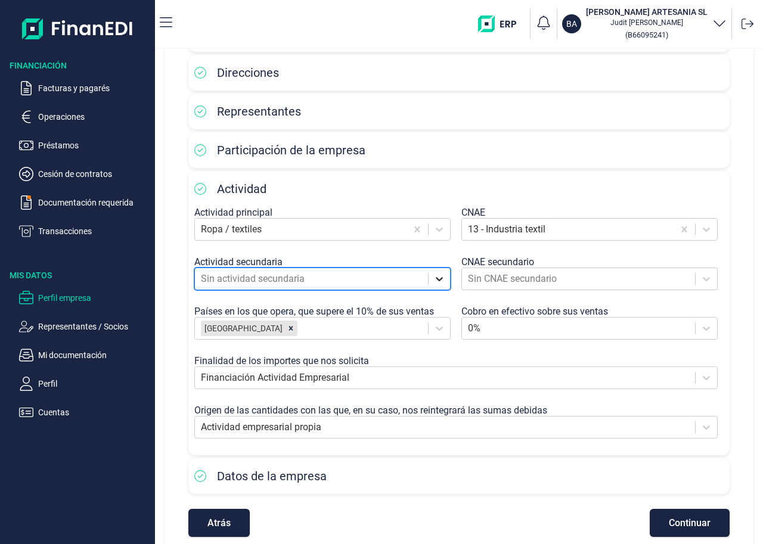
click at [441, 275] on icon at bounding box center [439, 279] width 12 height 12
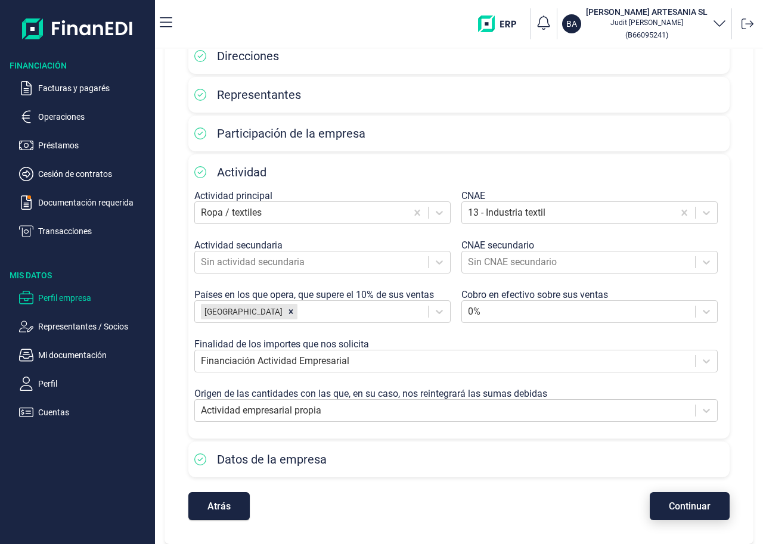
click at [674, 509] on span "Continuar" at bounding box center [690, 506] width 42 height 9
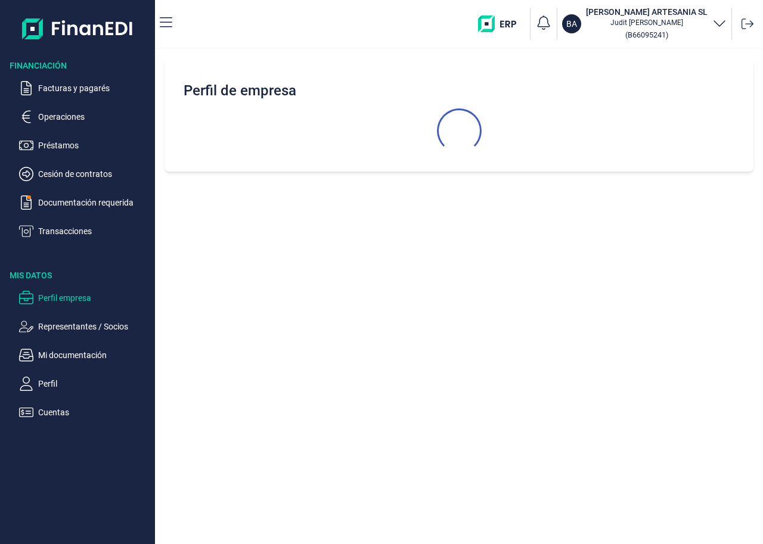
select select "ES"
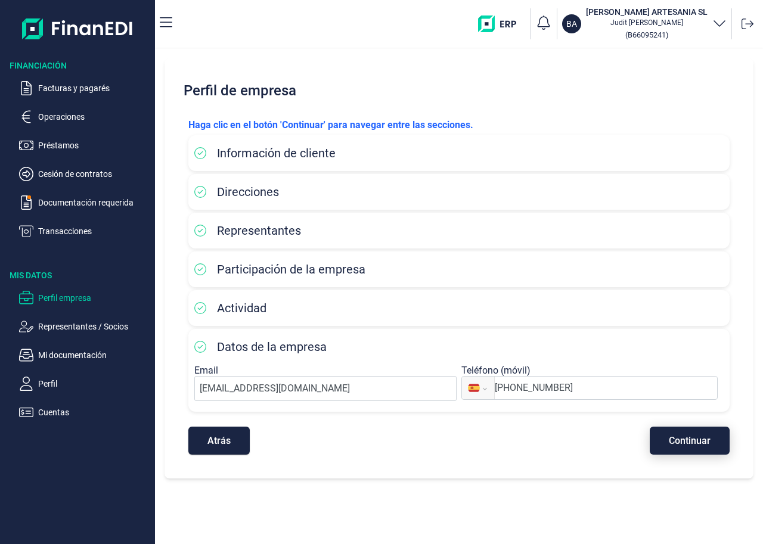
click at [686, 440] on span "Continuar" at bounding box center [690, 440] width 42 height 9
click at [61, 88] on p "Facturas y pagarés" at bounding box center [94, 88] width 112 height 14
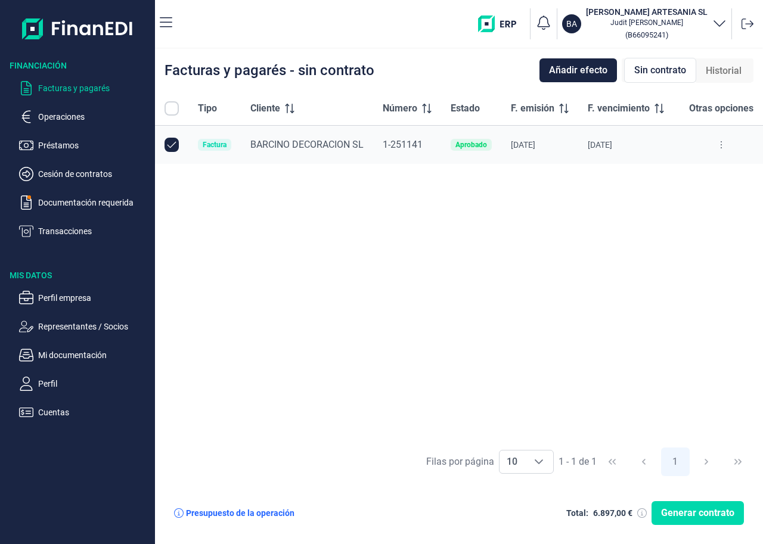
checkbox input "true"
click at [62, 118] on p "Operaciones" at bounding box center [94, 117] width 112 height 14
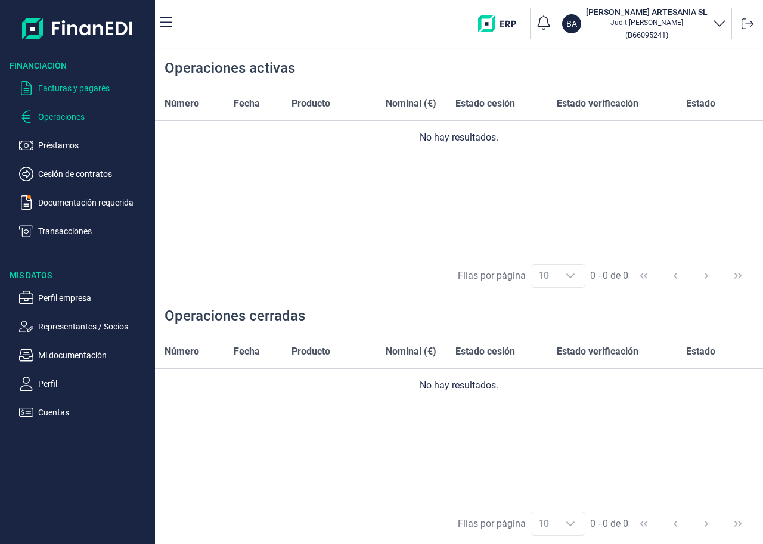
click at [58, 88] on p "Facturas y pagarés" at bounding box center [94, 88] width 112 height 14
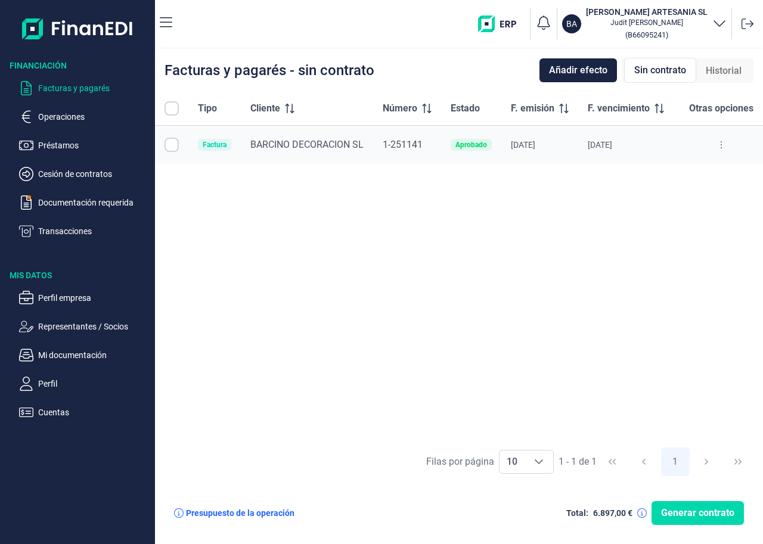
checkbox input "true"
click at [176, 515] on icon at bounding box center [179, 514] width 10 height 10
click at [690, 511] on span "Generar contrato" at bounding box center [697, 513] width 73 height 14
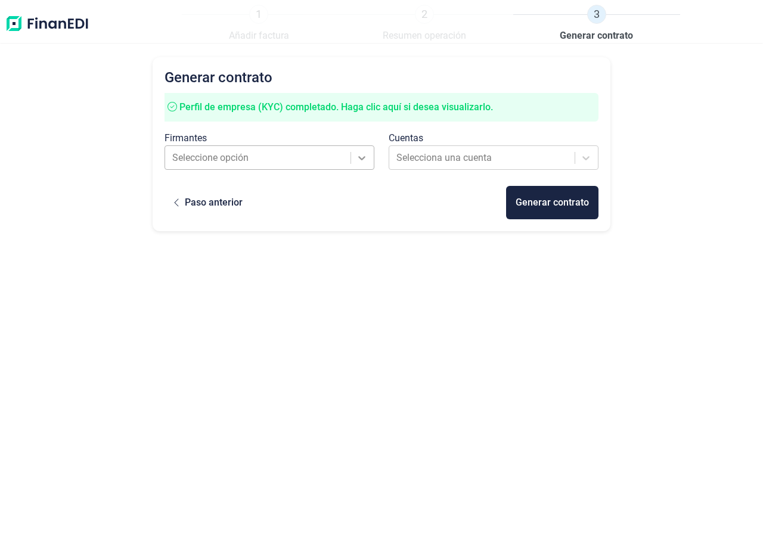
click at [368, 160] on icon at bounding box center [362, 158] width 12 height 12
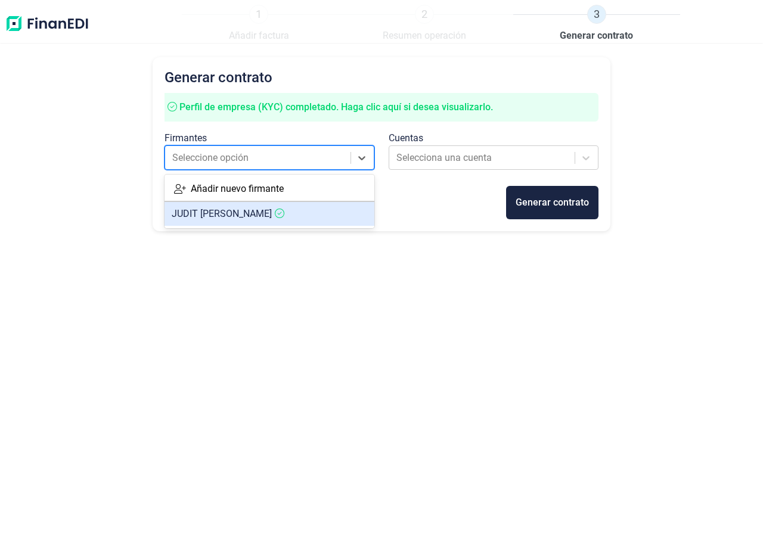
click at [324, 210] on article "[PERSON_NAME]" at bounding box center [270, 214] width 210 height 24
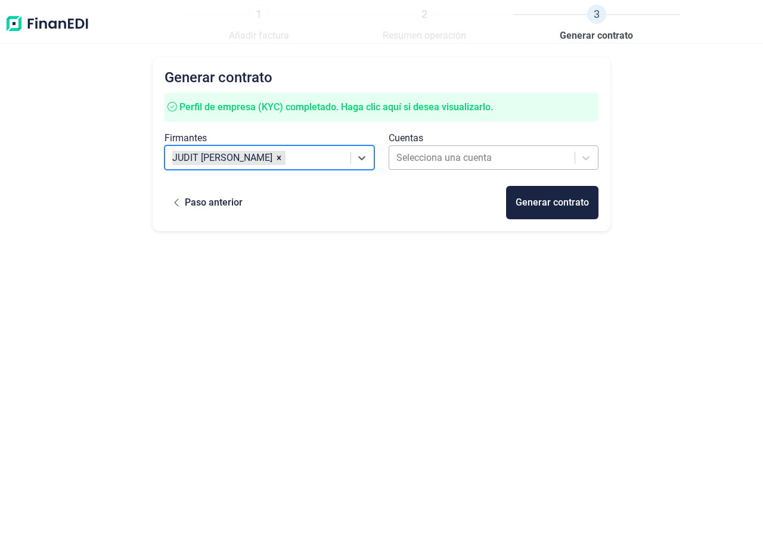
click at [446, 154] on div at bounding box center [483, 158] width 173 height 17
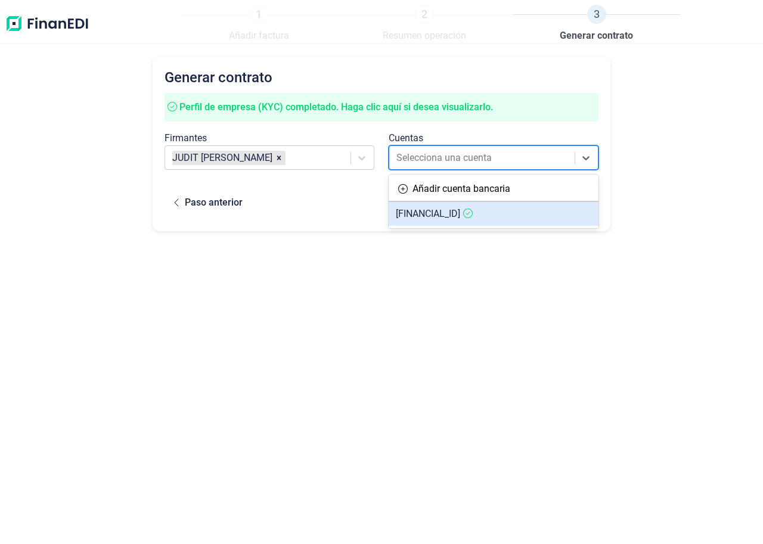
click at [453, 211] on span "[FINANCIAL_ID]" at bounding box center [428, 213] width 64 height 11
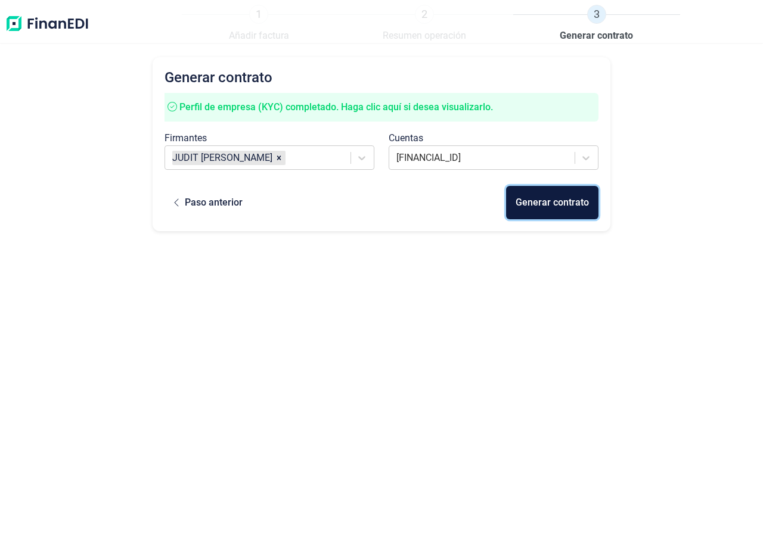
click at [568, 200] on div "Generar contrato" at bounding box center [552, 203] width 73 height 14
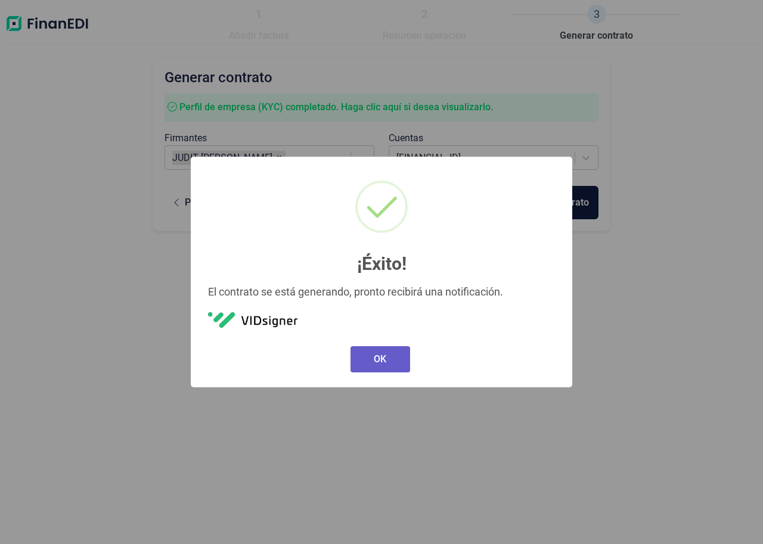
click at [374, 358] on button "OK" at bounding box center [381, 359] width 60 height 26
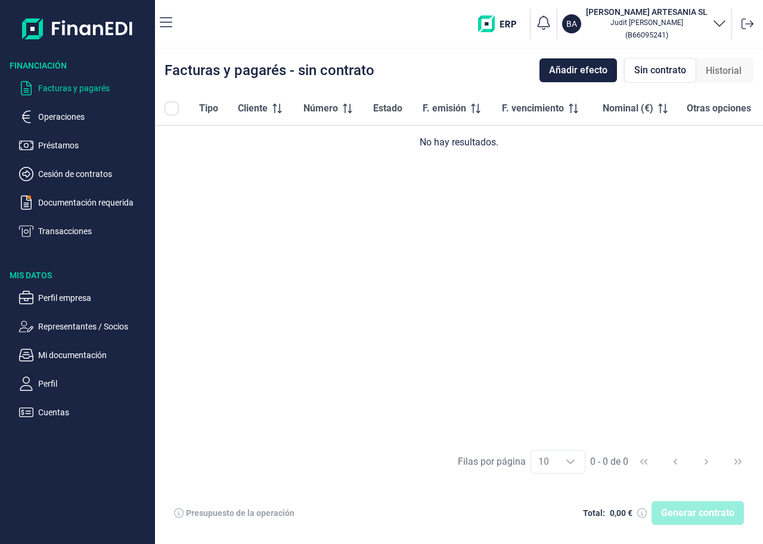
click at [51, 87] on p "Facturas y pagarés" at bounding box center [94, 88] width 112 height 14
click at [52, 117] on p "Operaciones" at bounding box center [94, 117] width 112 height 14
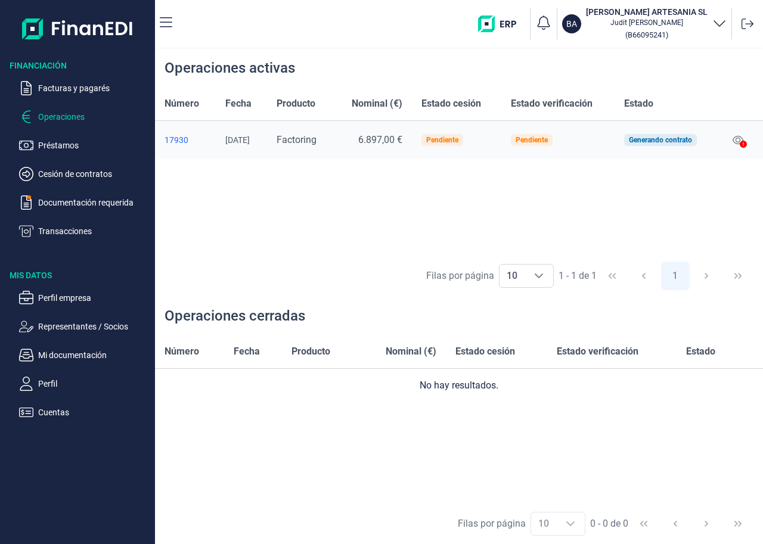
click at [745, 143] on icon at bounding box center [743, 144] width 7 height 7
click at [739, 138] on icon at bounding box center [738, 140] width 11 height 10
